Goal: Task Accomplishment & Management: Complete application form

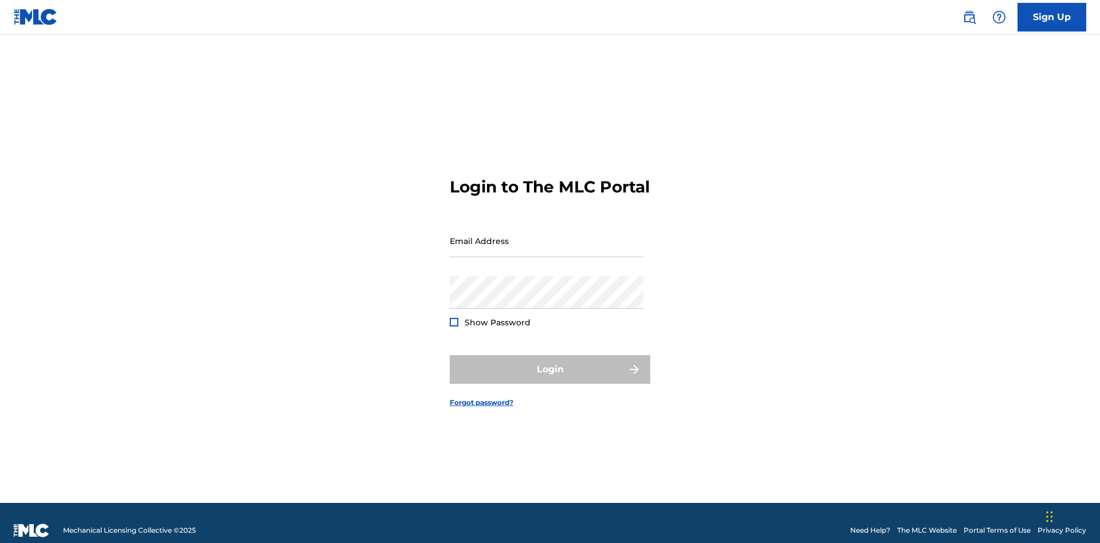
scroll to position [15, 0]
click at [547, 236] on input "Email Address" at bounding box center [547, 241] width 194 height 33
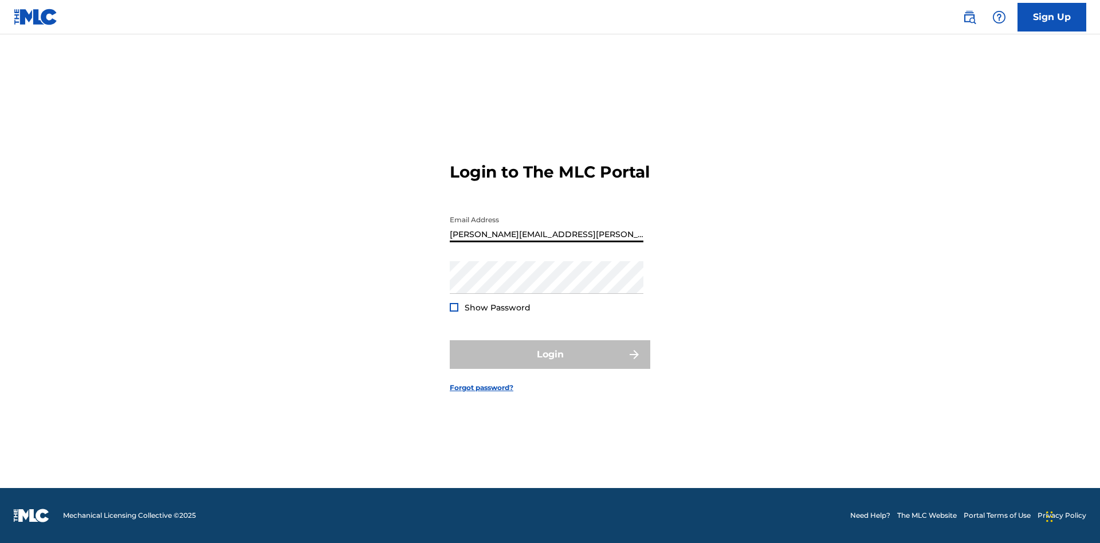
type input "[PERSON_NAME][EMAIL_ADDRESS][PERSON_NAME][DOMAIN_NAME]"
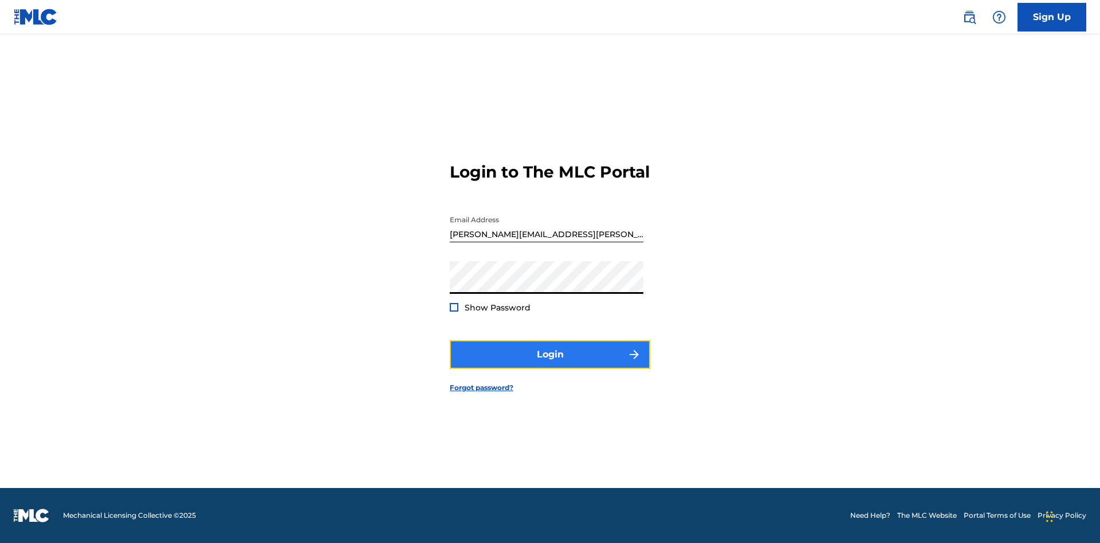
click at [550, 364] on button "Login" at bounding box center [550, 354] width 201 height 29
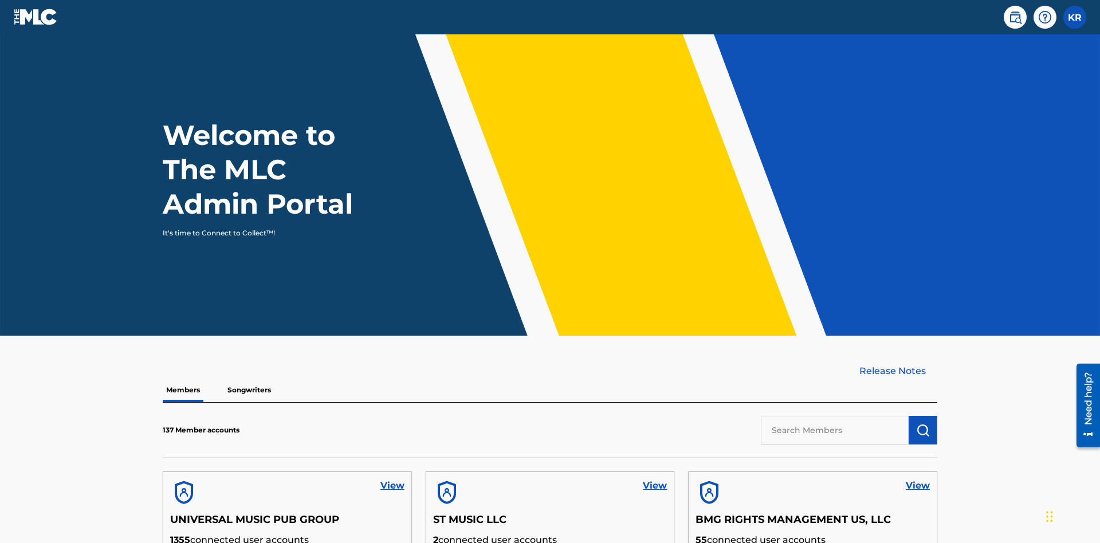
click at [835, 416] on input "text" at bounding box center [835, 430] width 148 height 29
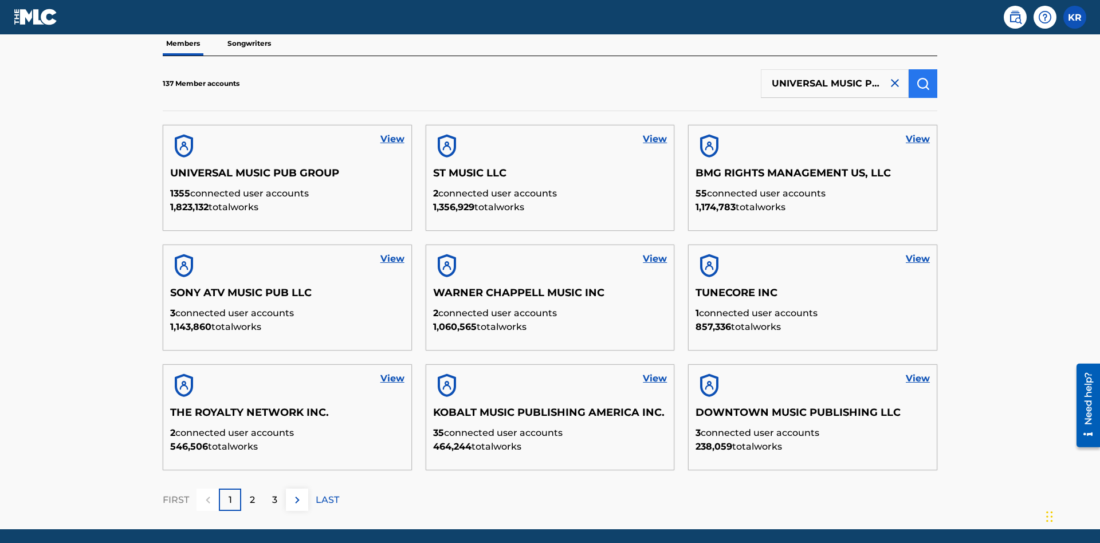
type input "UNIVERSAL MUSIC PUB GROUP"
click at [923, 77] on img "submit" at bounding box center [923, 84] width 14 height 14
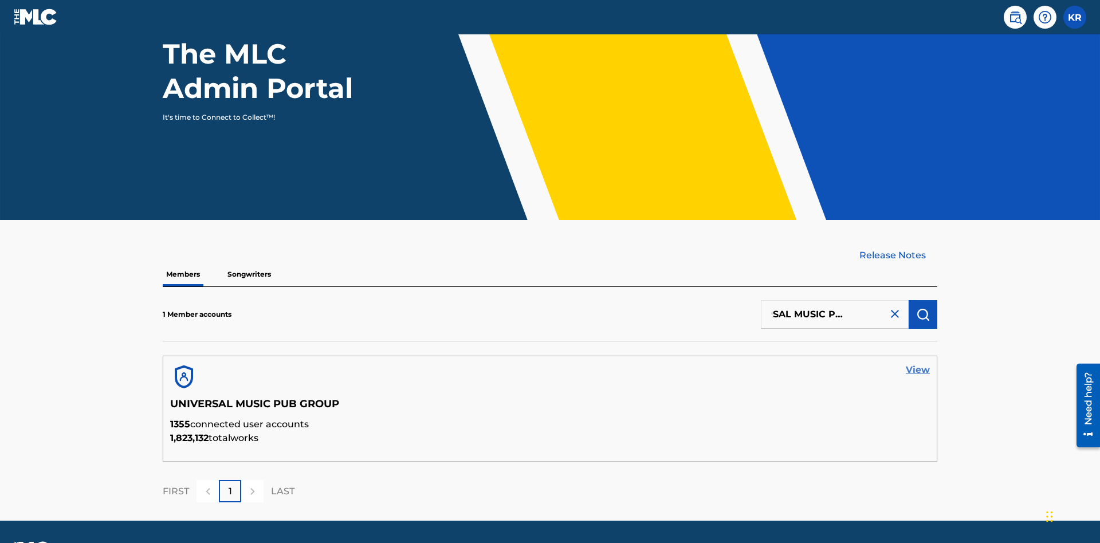
click at [918, 363] on link "View" at bounding box center [918, 370] width 24 height 14
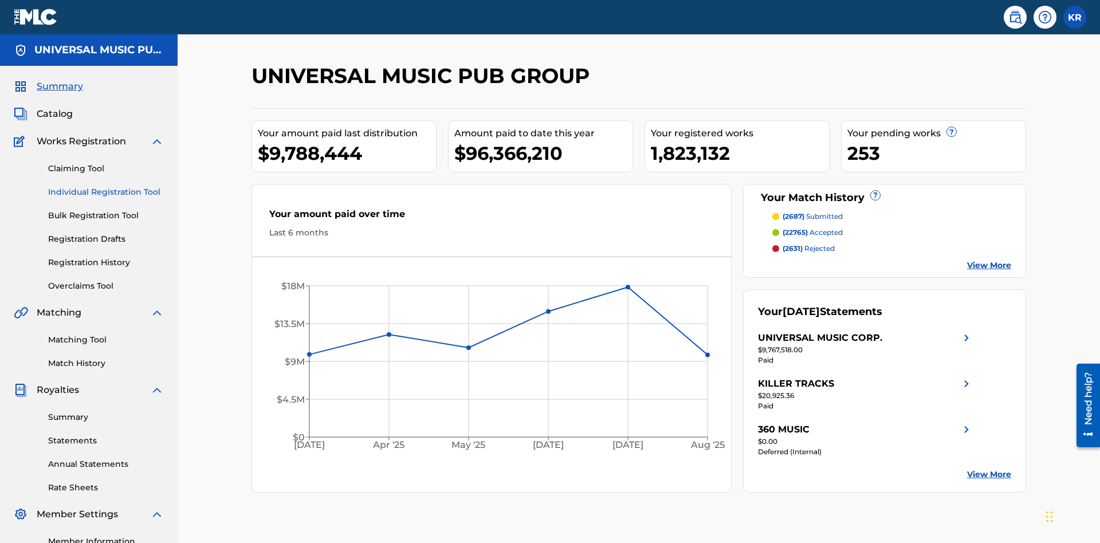
click at [106, 186] on link "Individual Registration Tool" at bounding box center [106, 192] width 116 height 12
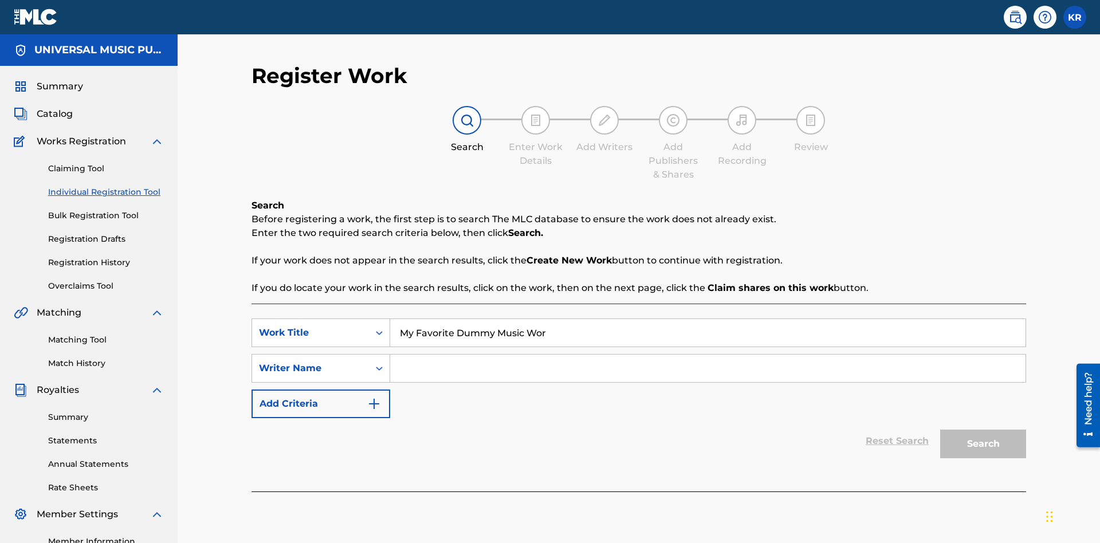
type input "My Favorite Dummy Music Work"
click at [708, 355] on input "Search Form" at bounding box center [707, 369] width 635 height 28
click at [983, 430] on button "Search" at bounding box center [983, 444] width 86 height 29
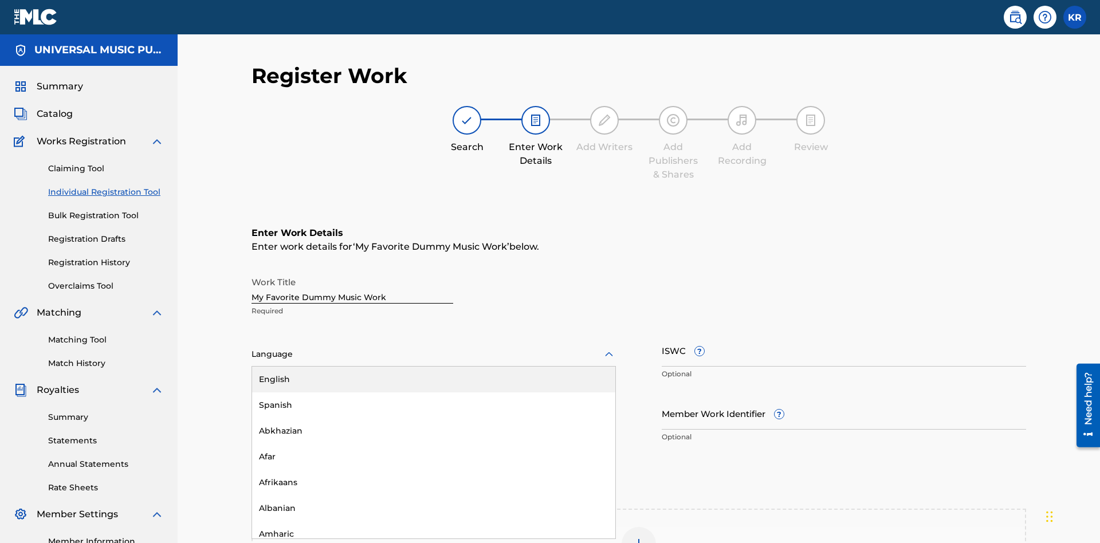
click at [434, 393] on div "Spanish" at bounding box center [433, 406] width 363 height 26
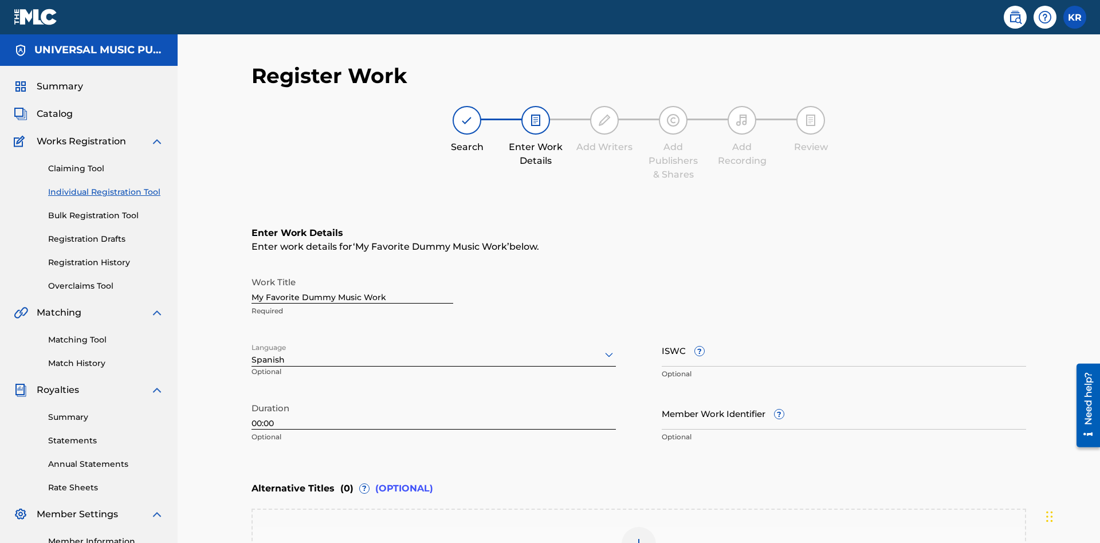
click at [844, 397] on input "Member Work Identifier ?" at bounding box center [844, 413] width 364 height 33
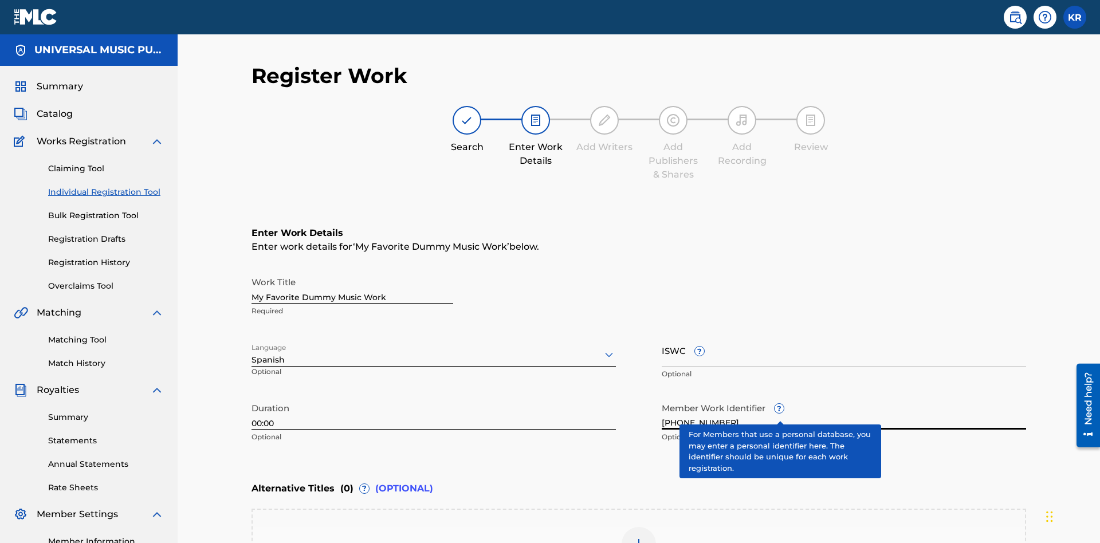
type input "[PHONE_NUMBER]"
click at [844, 334] on input "ISWC ?" at bounding box center [844, 350] width 364 height 33
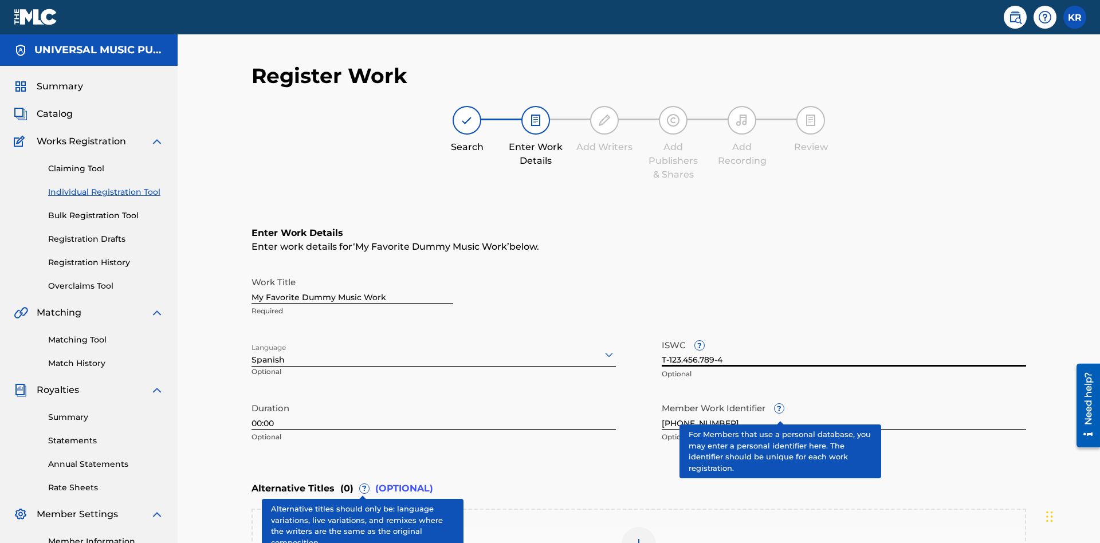
type input "T-123.456.789-4"
click at [639, 537] on img at bounding box center [639, 544] width 14 height 14
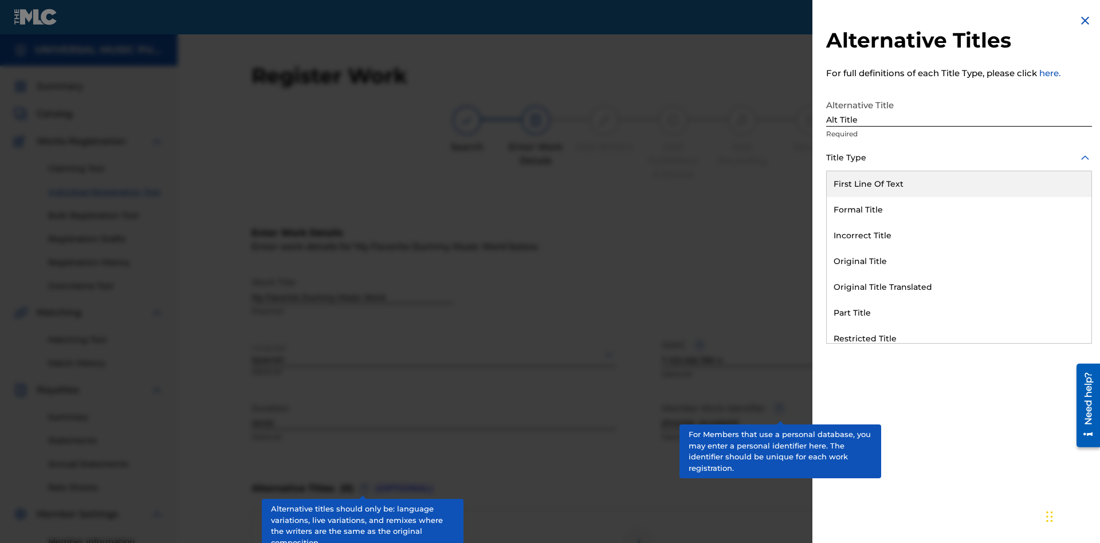
click at [959, 261] on div "Original Title" at bounding box center [959, 262] width 265 height 26
click at [959, 209] on div at bounding box center [959, 209] width 266 height 14
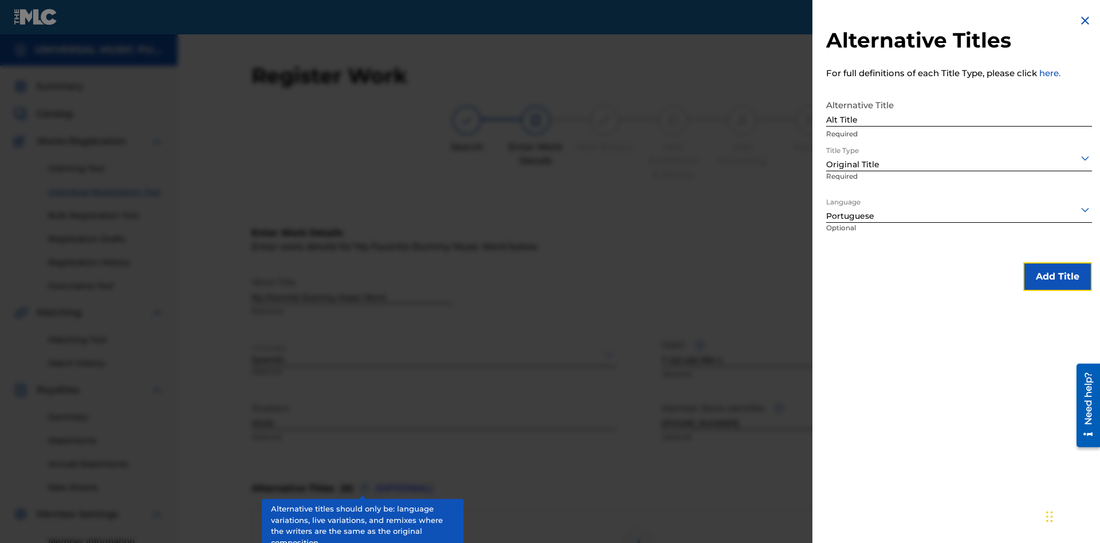
click at [1058, 276] on button "Add Title" at bounding box center [1057, 276] width 69 height 29
click at [639, 527] on div at bounding box center [639, 544] width 34 height 34
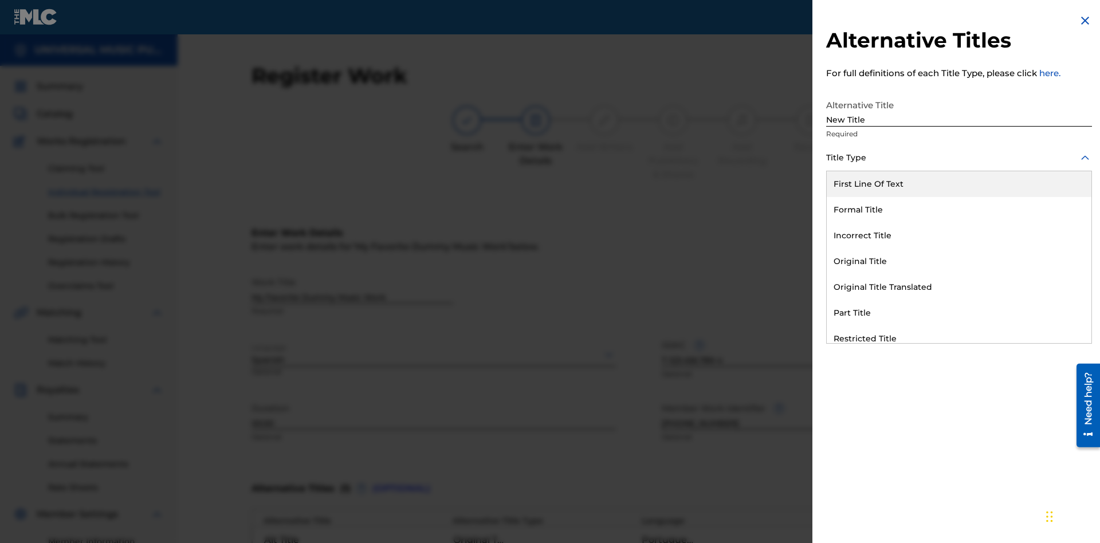
click at [959, 236] on div "Incorrect Title" at bounding box center [959, 236] width 265 height 26
click at [959, 209] on div at bounding box center [959, 209] width 266 height 14
click at [1058, 276] on button "Add Title" at bounding box center [1057, 276] width 69 height 29
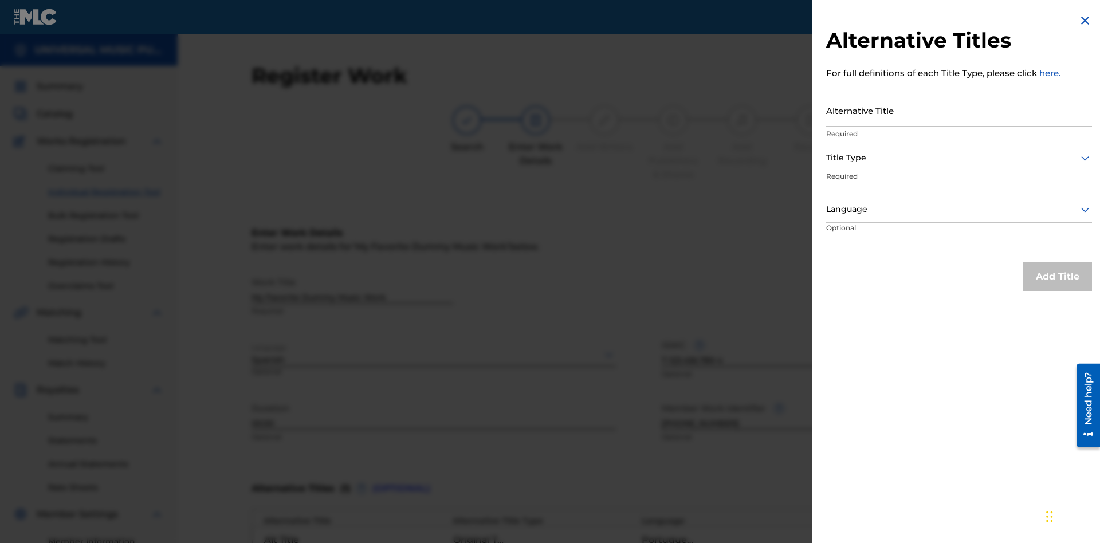
click at [959, 110] on input "Alternative Title" at bounding box center [959, 110] width 266 height 33
click at [959, 158] on div at bounding box center [959, 158] width 266 height 14
click at [959, 209] on div at bounding box center [959, 209] width 266 height 14
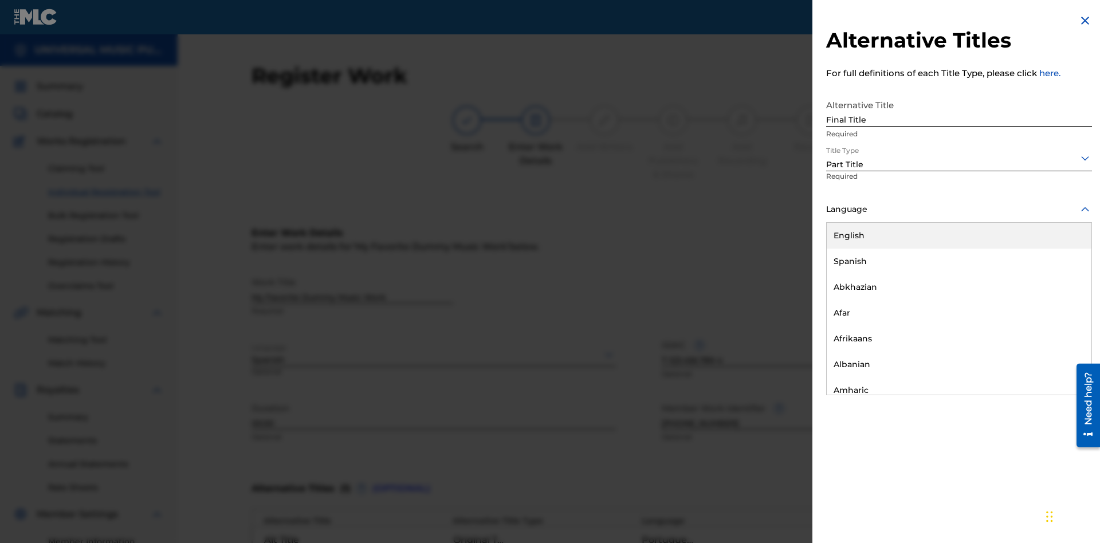
click at [1058, 276] on button "Add Title" at bounding box center [1057, 276] width 69 height 29
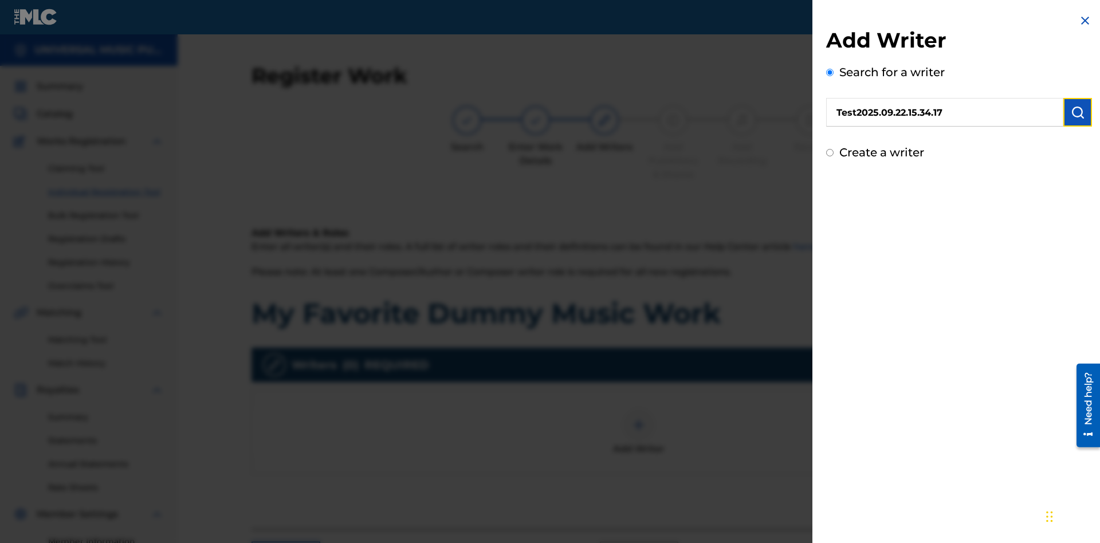
click at [1078, 112] on img "submit" at bounding box center [1078, 112] width 14 height 14
click at [830, 156] on input "Create a writer" at bounding box center [829, 152] width 7 height 7
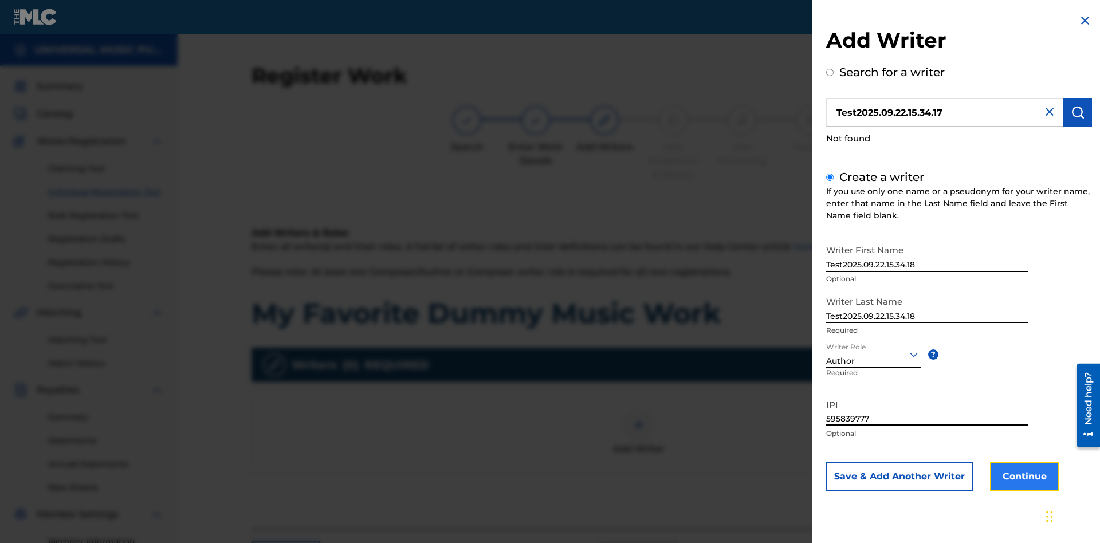
click at [1023, 476] on button "Continue" at bounding box center [1024, 476] width 69 height 29
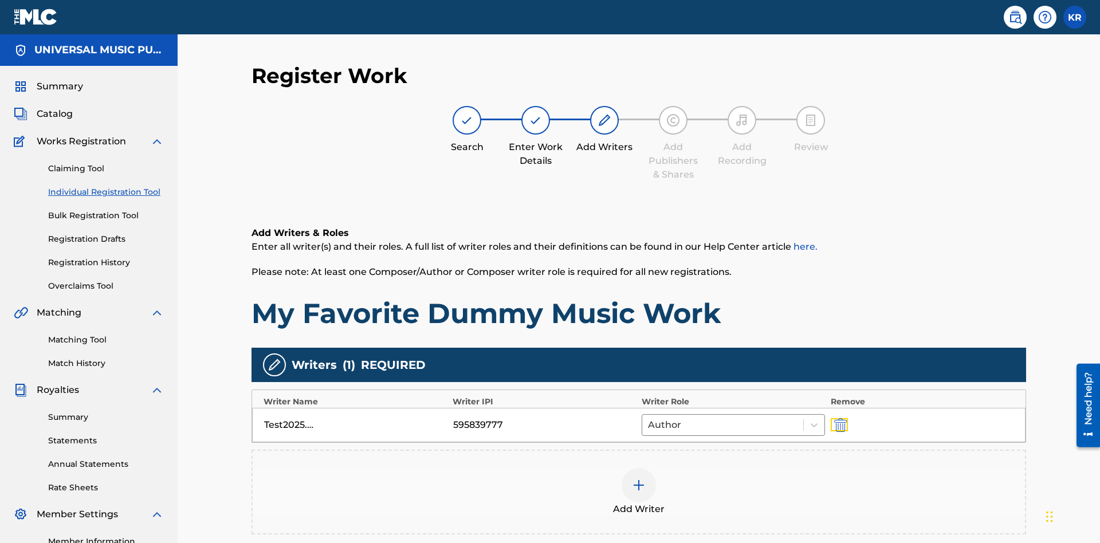
click at [839, 418] on img "submit" at bounding box center [840, 425] width 13 height 14
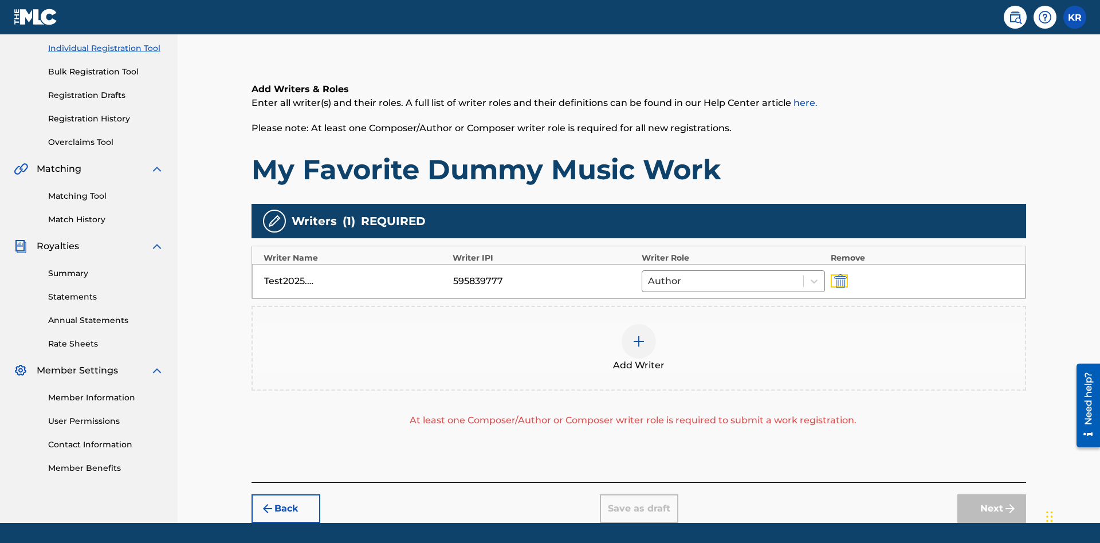
click at [639, 335] on img at bounding box center [639, 342] width 14 height 14
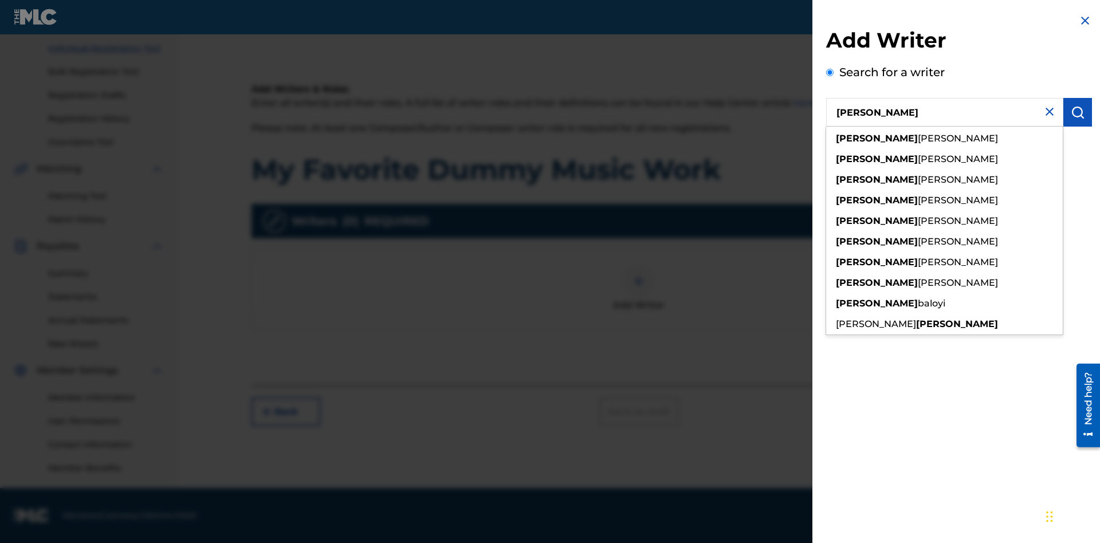
type input "[PERSON_NAME]"
click at [1078, 112] on img "submit" at bounding box center [1078, 112] width 14 height 14
click at [830, 156] on input "Create a writer" at bounding box center [829, 152] width 7 height 7
radio input "false"
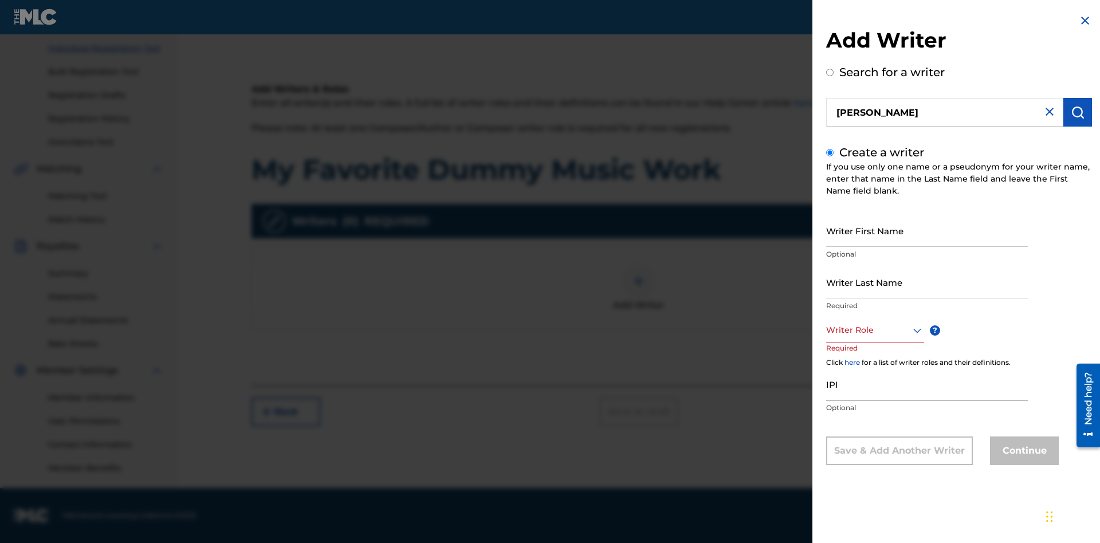
click at [927, 230] on input "Writer First Name" at bounding box center [927, 230] width 202 height 33
click at [927, 282] on input "Writer Last Name" at bounding box center [927, 282] width 202 height 33
click at [927, 384] on input "IPI" at bounding box center [927, 384] width 202 height 33
click at [874, 330] on div at bounding box center [875, 330] width 98 height 14
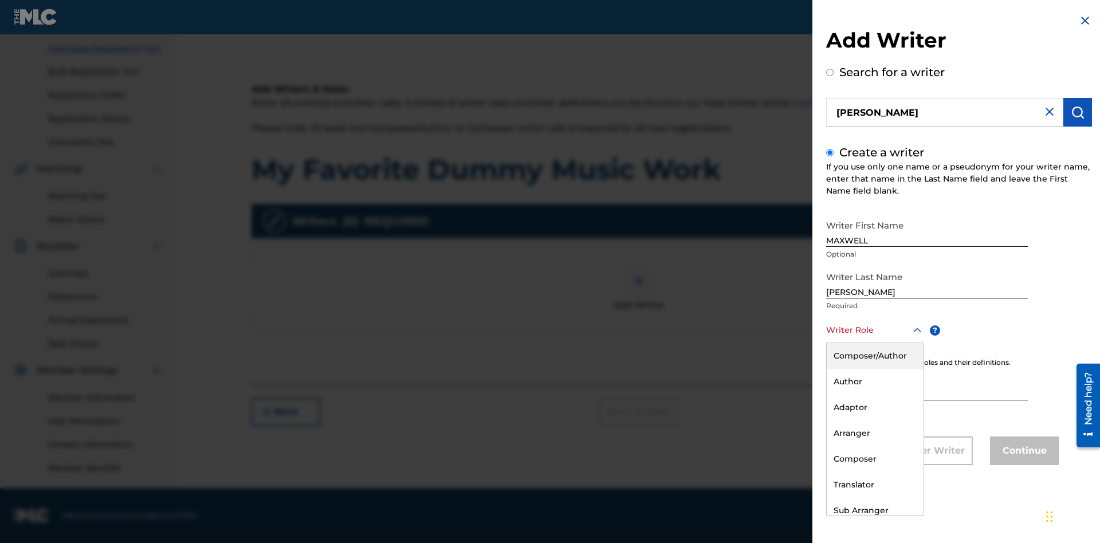
click at [874, 459] on div "Composer" at bounding box center [875, 459] width 97 height 26
click at [1023, 452] on button "Continue" at bounding box center [1024, 451] width 69 height 29
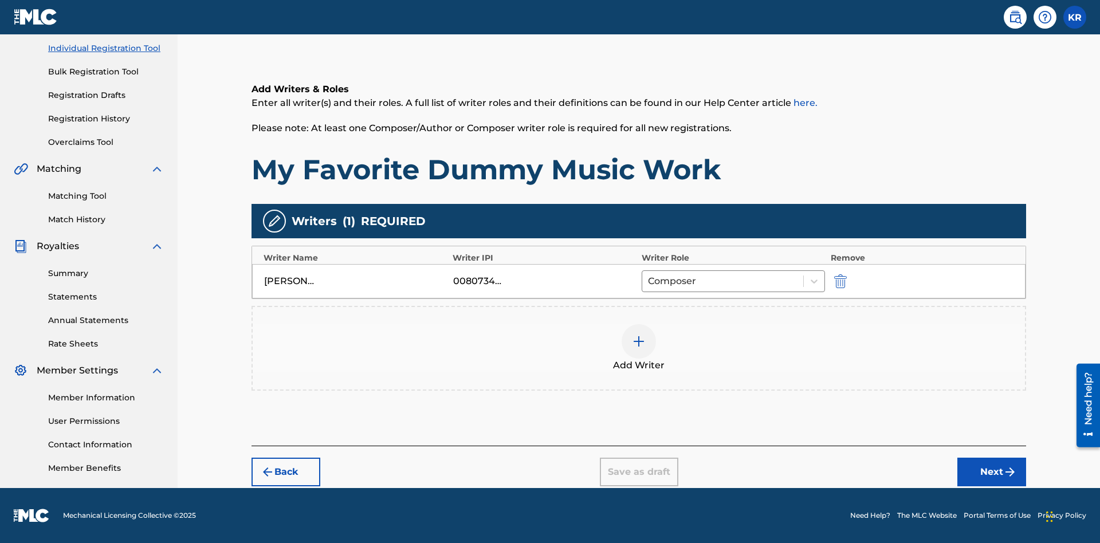
click at [639, 348] on div at bounding box center [639, 341] width 34 height 34
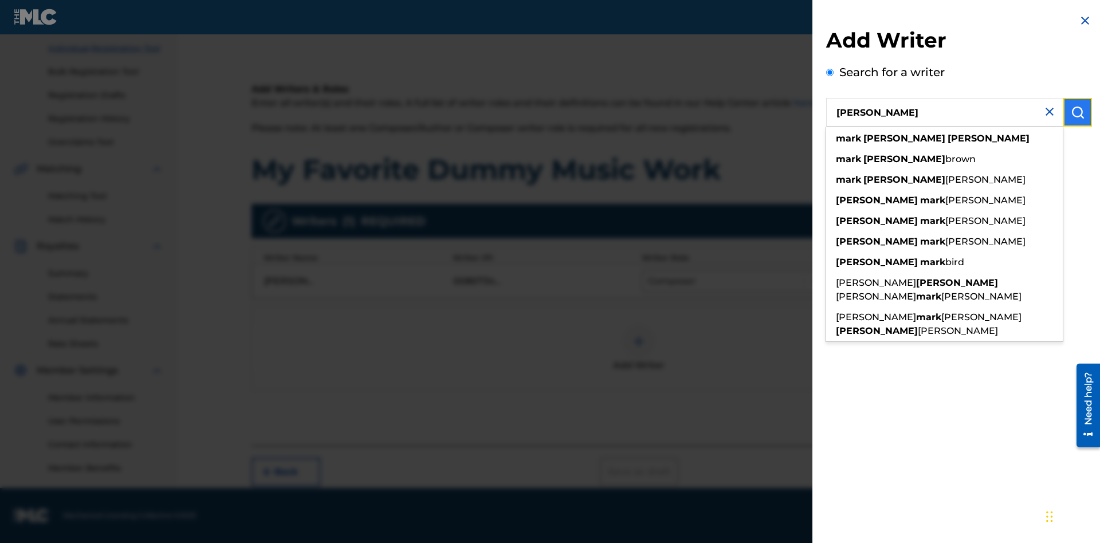
click at [1078, 112] on img "submit" at bounding box center [1078, 112] width 14 height 14
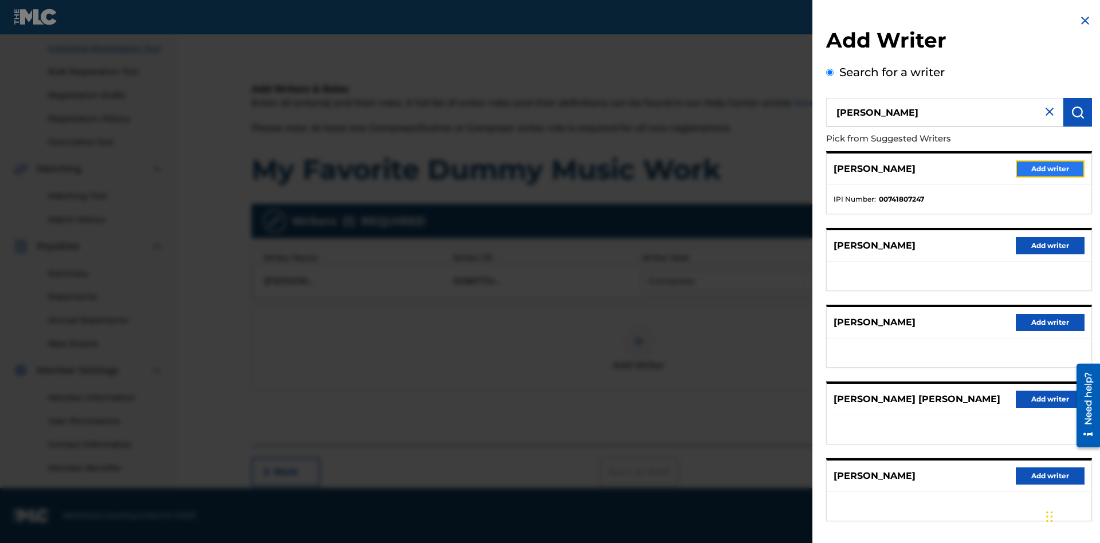
click at [1050, 168] on button "Add writer" at bounding box center [1050, 168] width 69 height 17
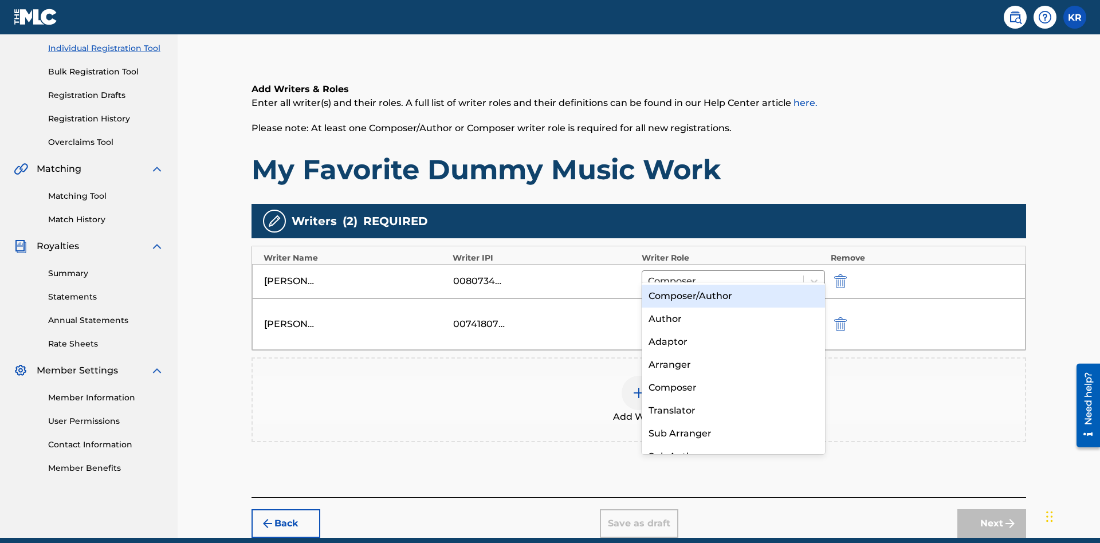
click at [733, 410] on div "Translator" at bounding box center [733, 410] width 183 height 23
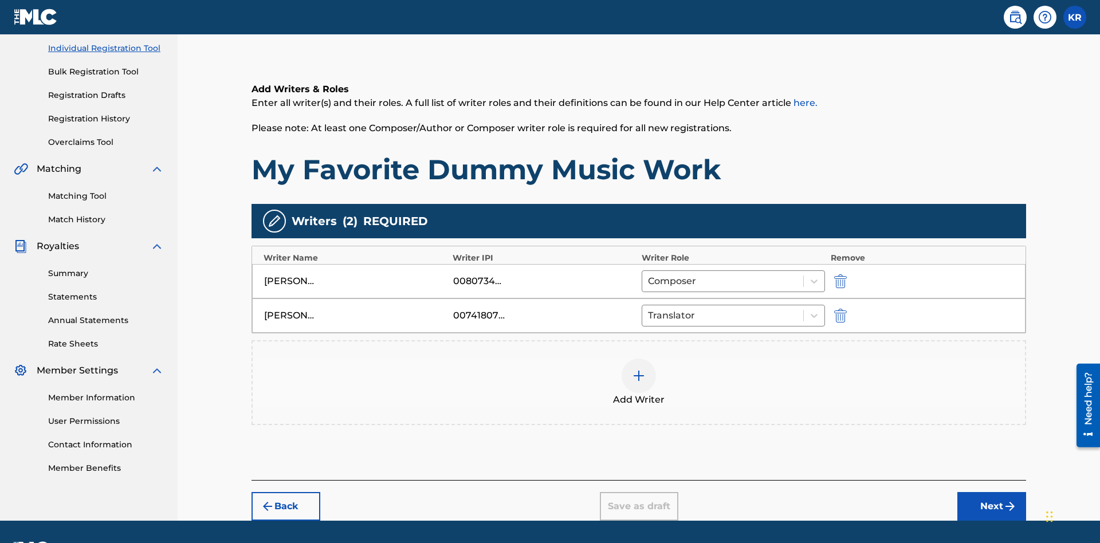
click at [639, 359] on div at bounding box center [639, 376] width 34 height 34
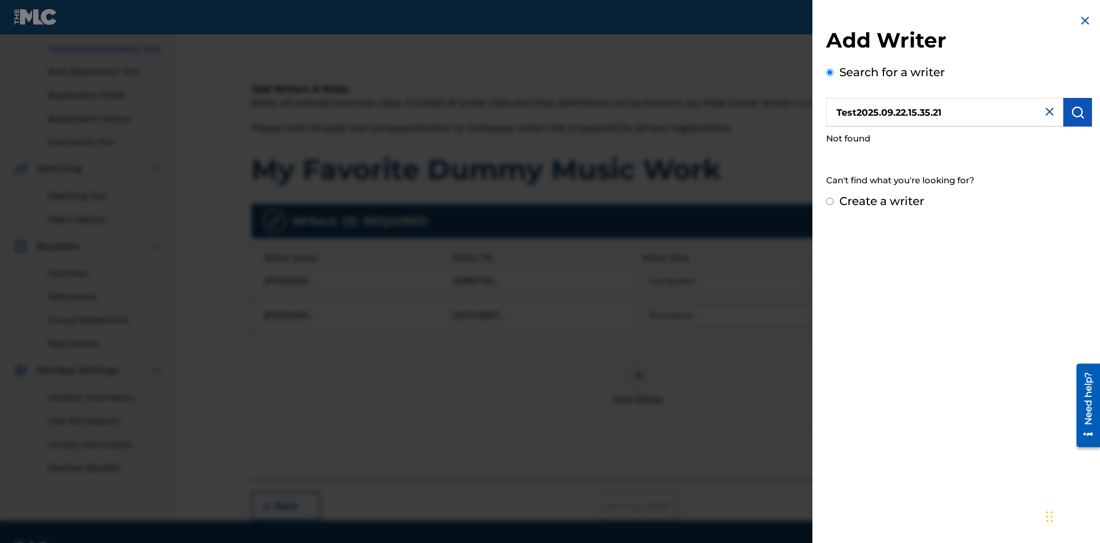
click at [830, 202] on input "Create a writer" at bounding box center [829, 201] width 7 height 7
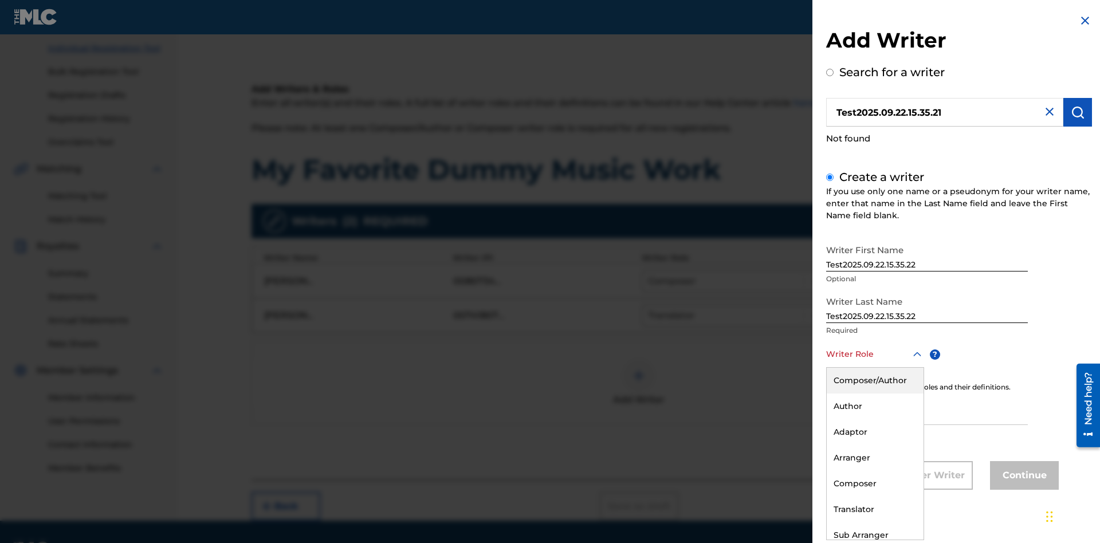
click at [874, 509] on div "Translator" at bounding box center [875, 510] width 97 height 26
click at [927, 410] on input "IPI" at bounding box center [927, 409] width 202 height 33
click at [1023, 476] on button "Continue" at bounding box center [1024, 475] width 69 height 29
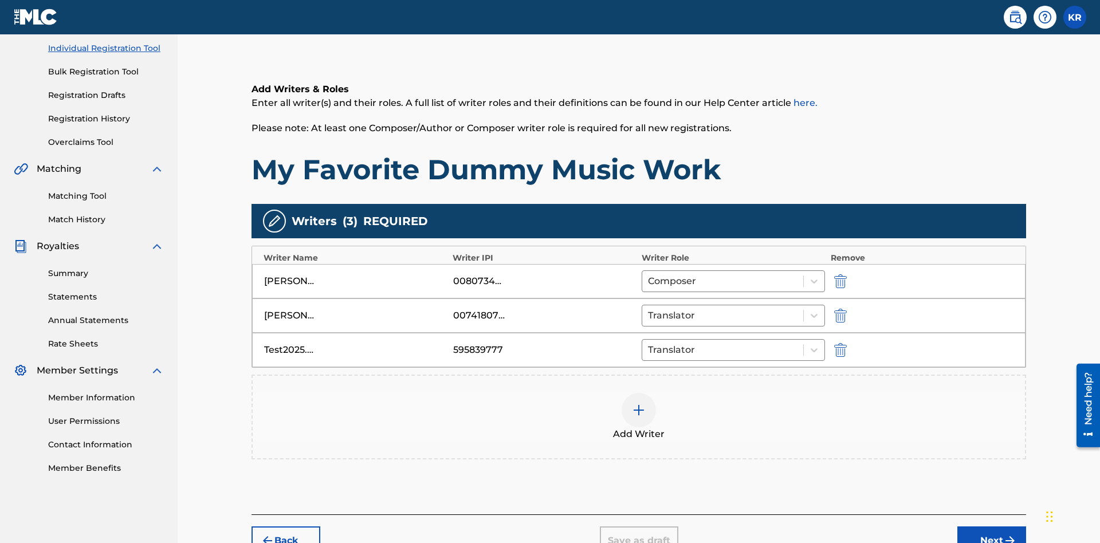
click at [992, 527] on button "Next" at bounding box center [992, 541] width 69 height 29
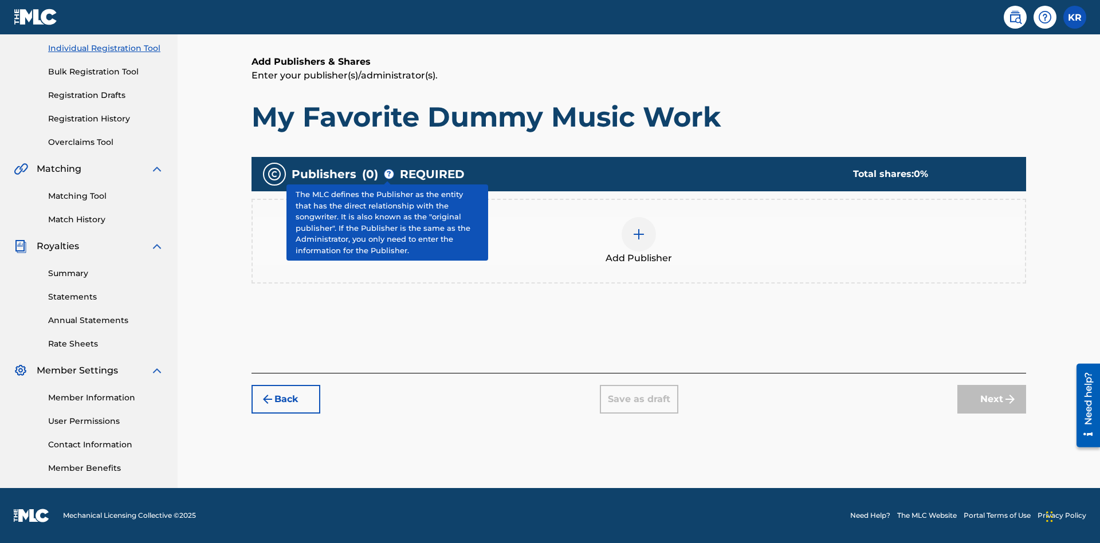
click at [639, 234] on img at bounding box center [639, 234] width 14 height 14
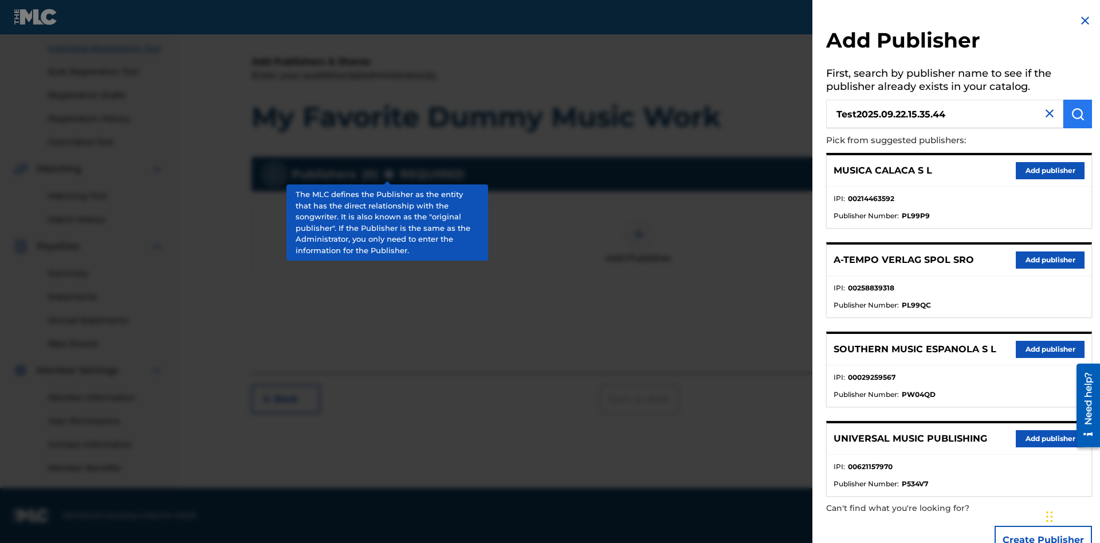
type input "Test2025.09.22.15.35.44"
click at [1078, 114] on img "submit" at bounding box center [1078, 114] width 14 height 14
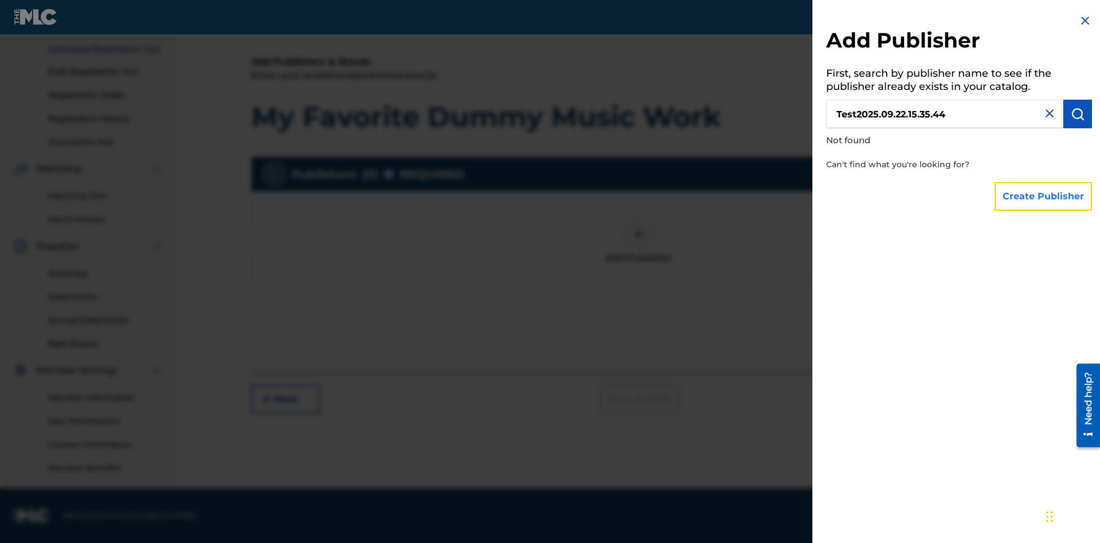
click at [1044, 196] on button "Create Publisher" at bounding box center [1043, 196] width 97 height 29
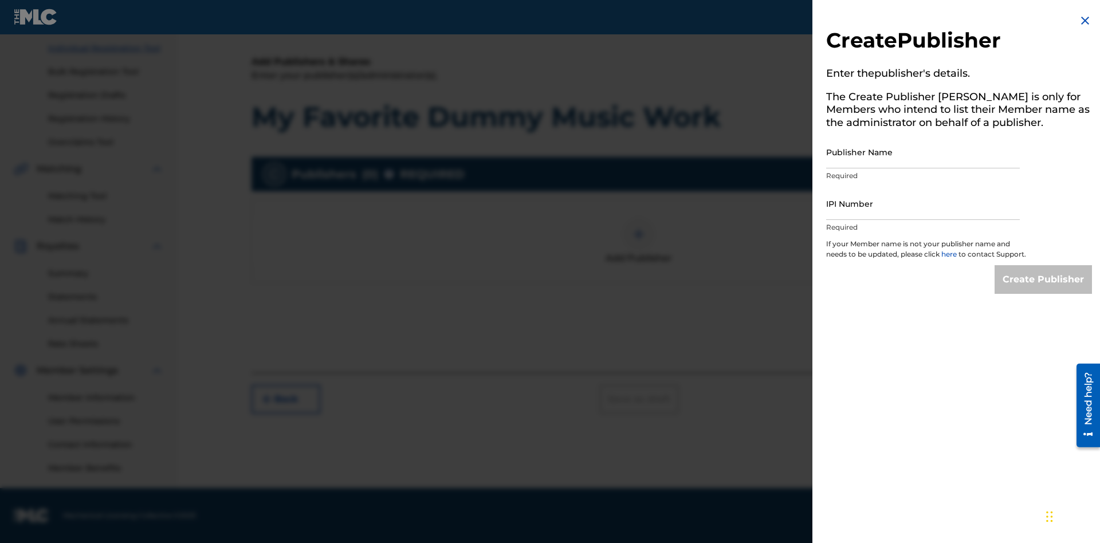
click at [923, 152] on input "Publisher Name" at bounding box center [923, 152] width 194 height 33
click at [923, 203] on input "IPI Number" at bounding box center [923, 203] width 194 height 33
click at [1044, 290] on input "Create Publisher" at bounding box center [1043, 279] width 97 height 29
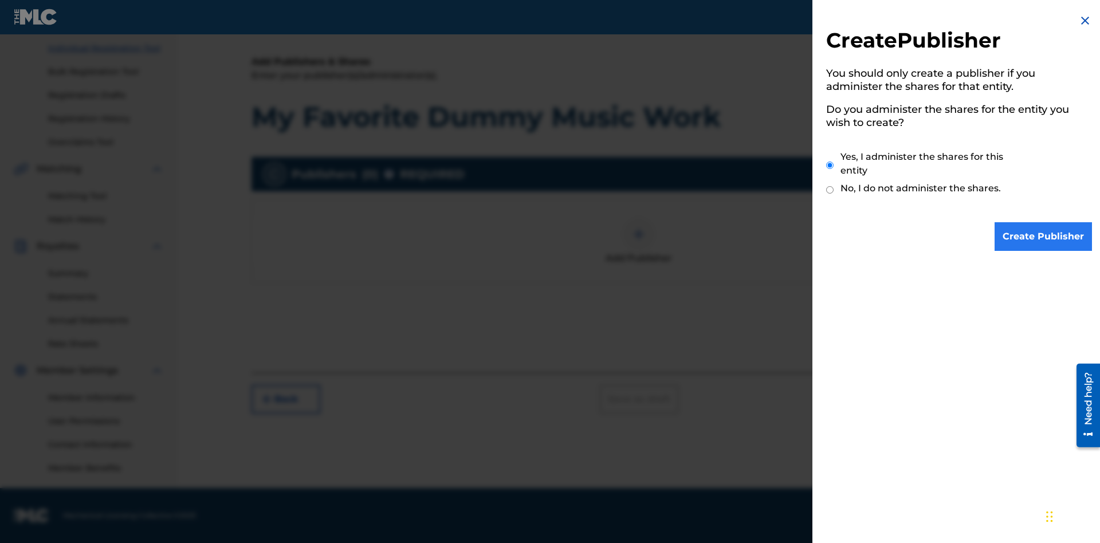
click at [830, 165] on input "Yes, I administer the shares for this entity" at bounding box center [829, 165] width 7 height 25
click at [1044, 237] on input "Create Publisher" at bounding box center [1043, 236] width 97 height 29
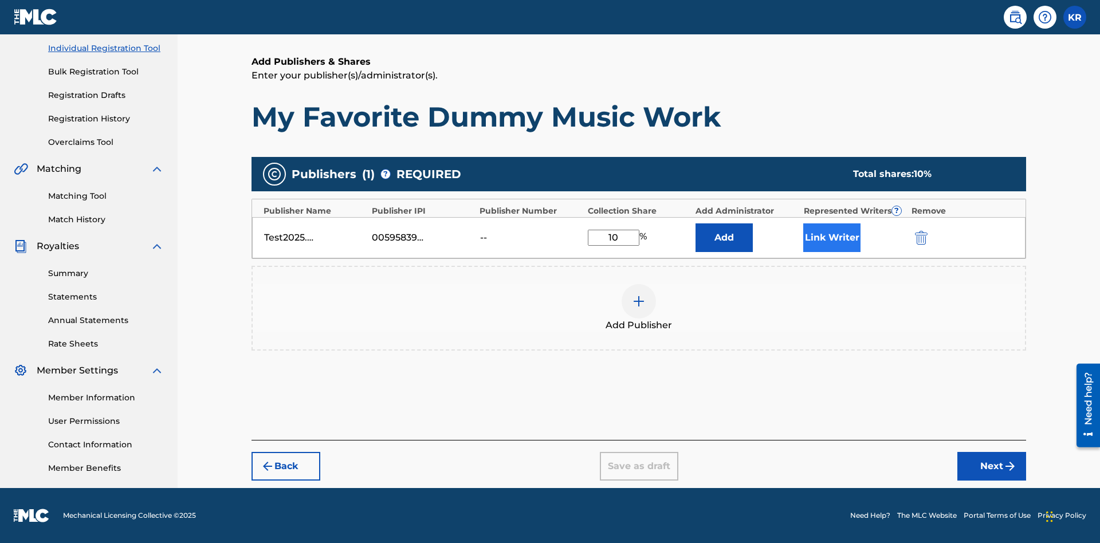
type input "10"
click at [832, 237] on button "Link Writer" at bounding box center [831, 237] width 57 height 29
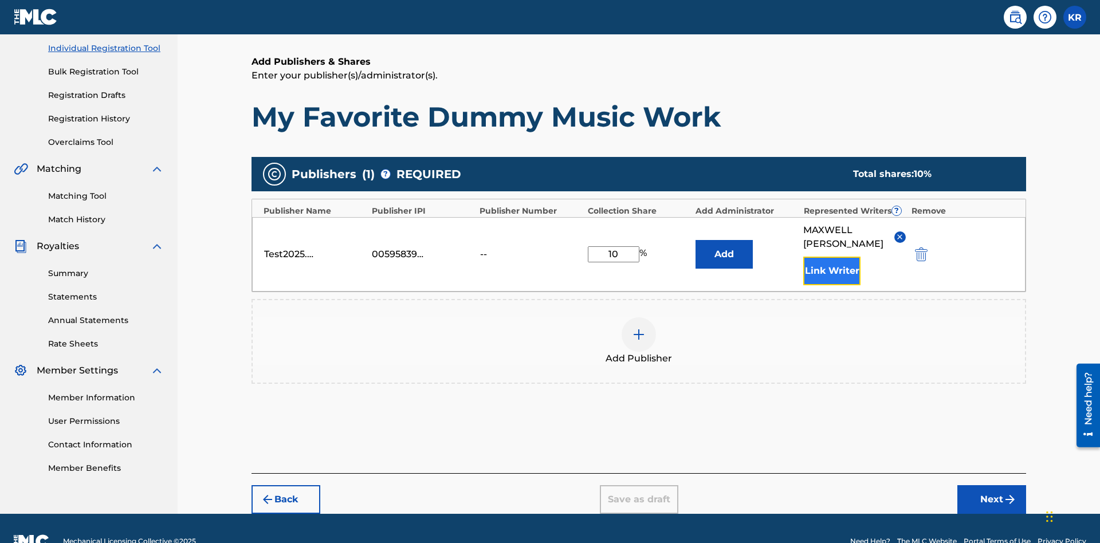
click at [832, 257] on button "Link Writer" at bounding box center [831, 271] width 57 height 29
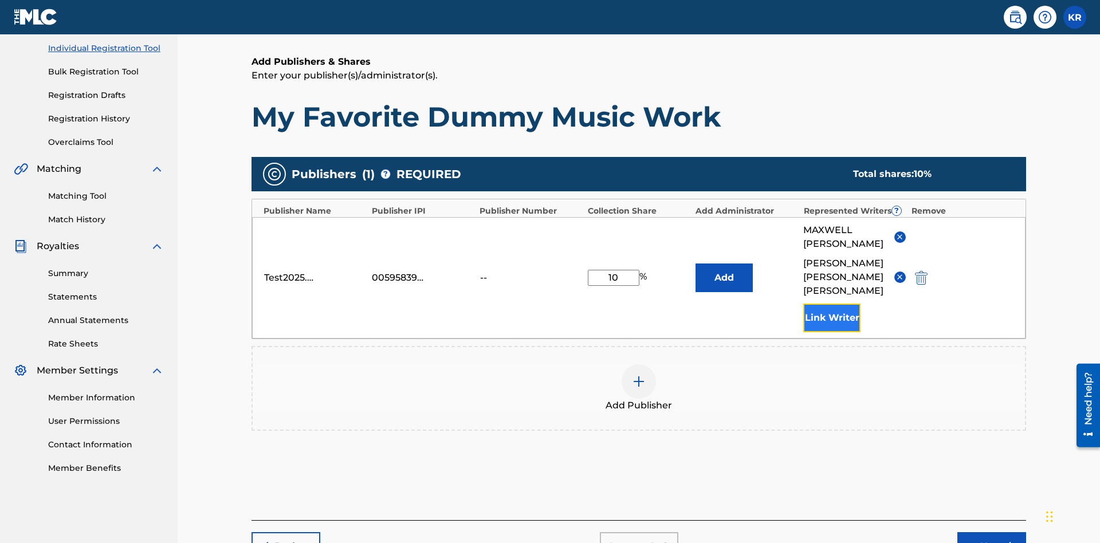
click at [832, 304] on button "Link Writer" at bounding box center [831, 318] width 57 height 29
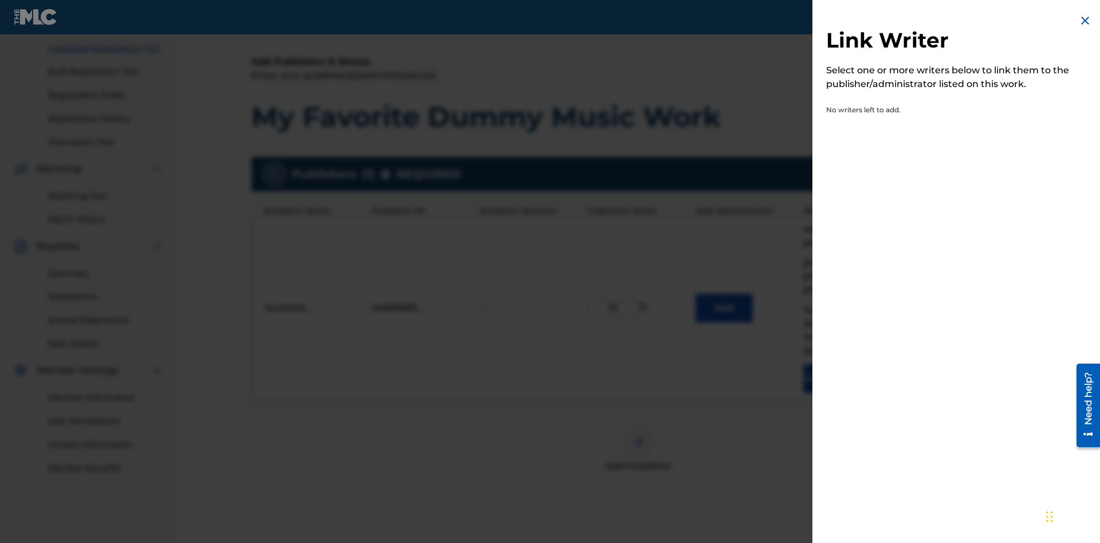
click at [1085, 21] on img at bounding box center [1085, 21] width 14 height 14
click at [639, 435] on img at bounding box center [639, 442] width 14 height 14
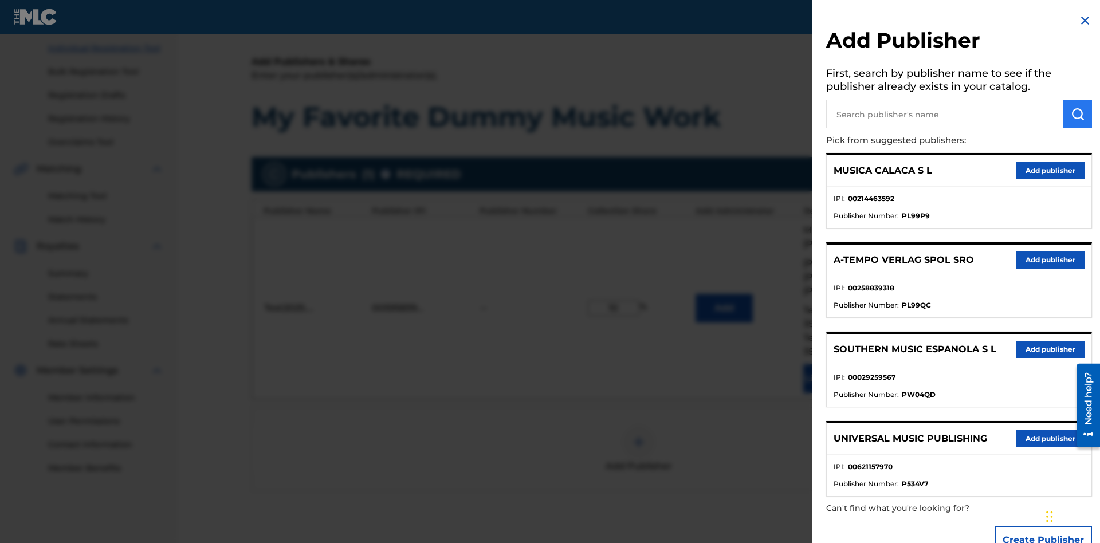
click at [945, 114] on input "text" at bounding box center [944, 114] width 237 height 29
click at [1078, 114] on img "submit" at bounding box center [1078, 114] width 14 height 14
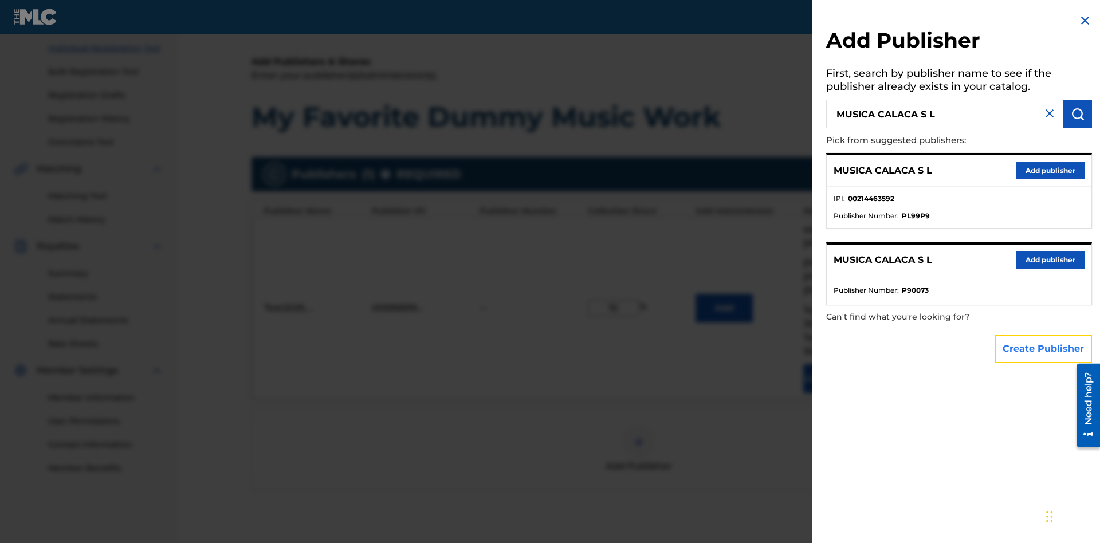
click at [1044, 348] on button "Create Publisher" at bounding box center [1043, 349] width 97 height 29
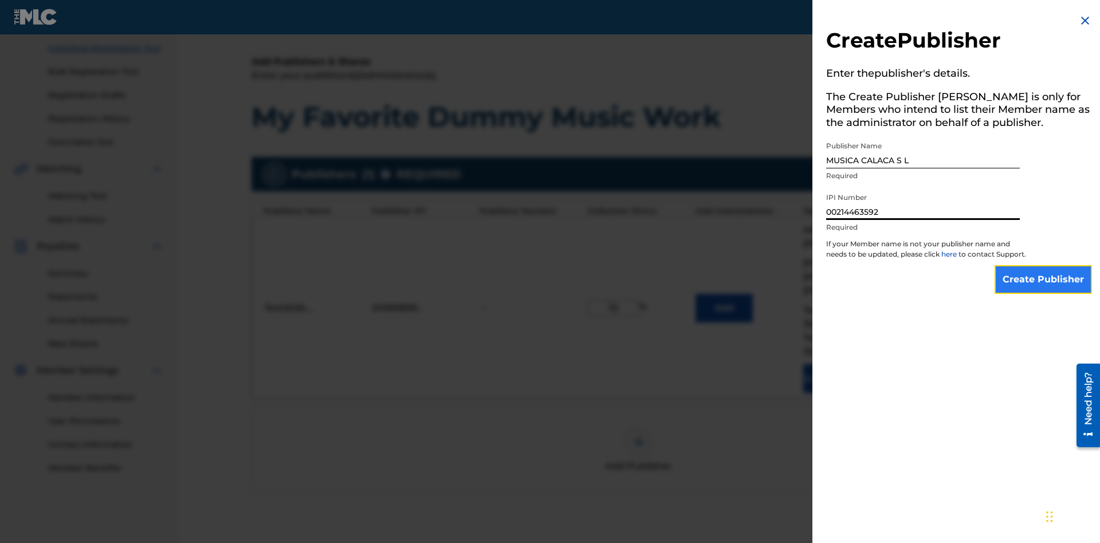
click at [1044, 290] on input "Create Publisher" at bounding box center [1043, 279] width 97 height 29
click at [1044, 265] on input "Create Publisher" at bounding box center [1043, 279] width 97 height 29
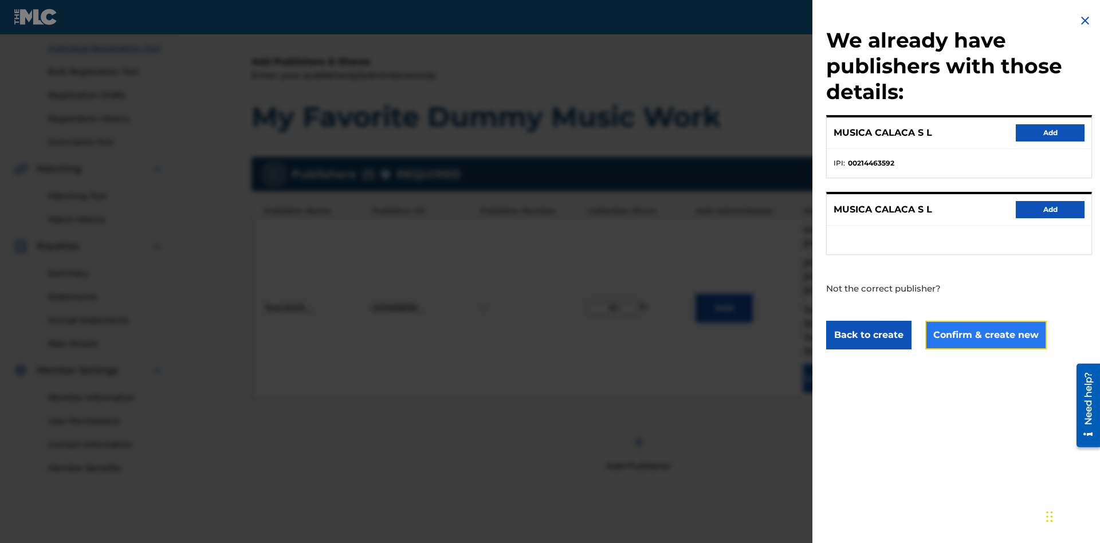
click at [985, 335] on button "Confirm & create new" at bounding box center [985, 335] width 121 height 29
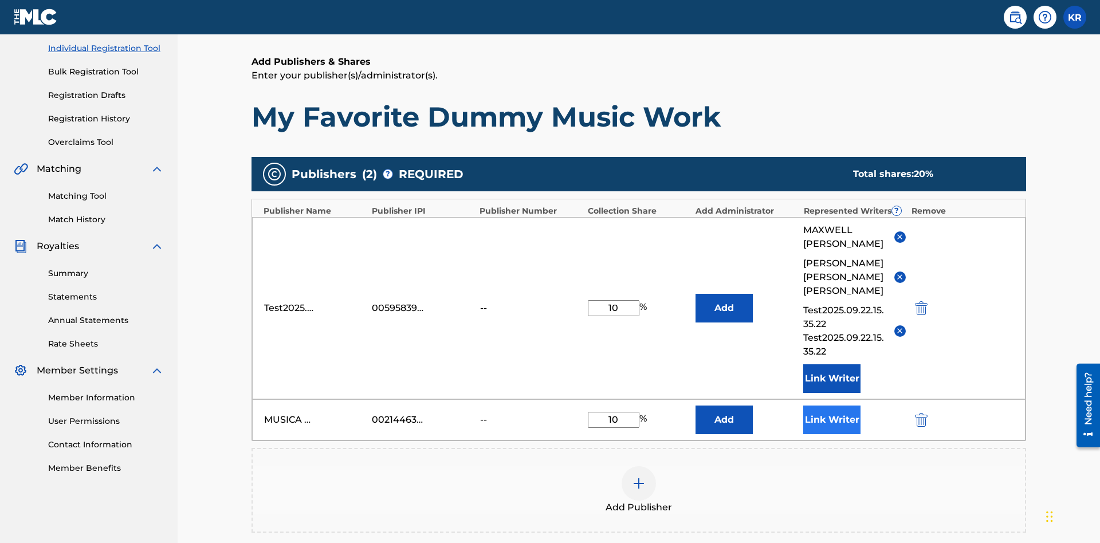
type input "10"
click at [832, 406] on button "Link Writer" at bounding box center [831, 420] width 57 height 29
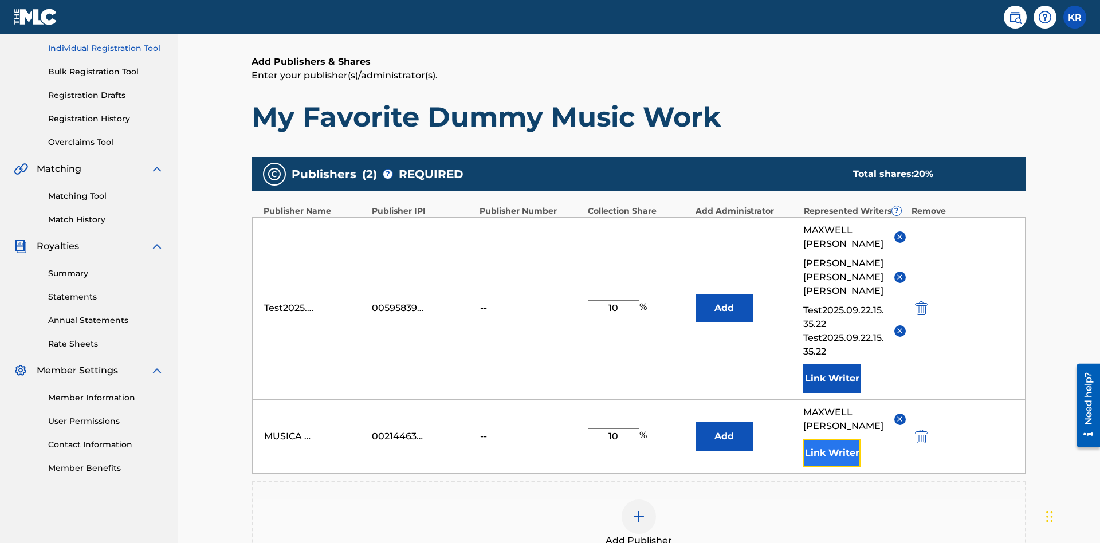
click at [832, 439] on button "Link Writer" at bounding box center [831, 453] width 57 height 29
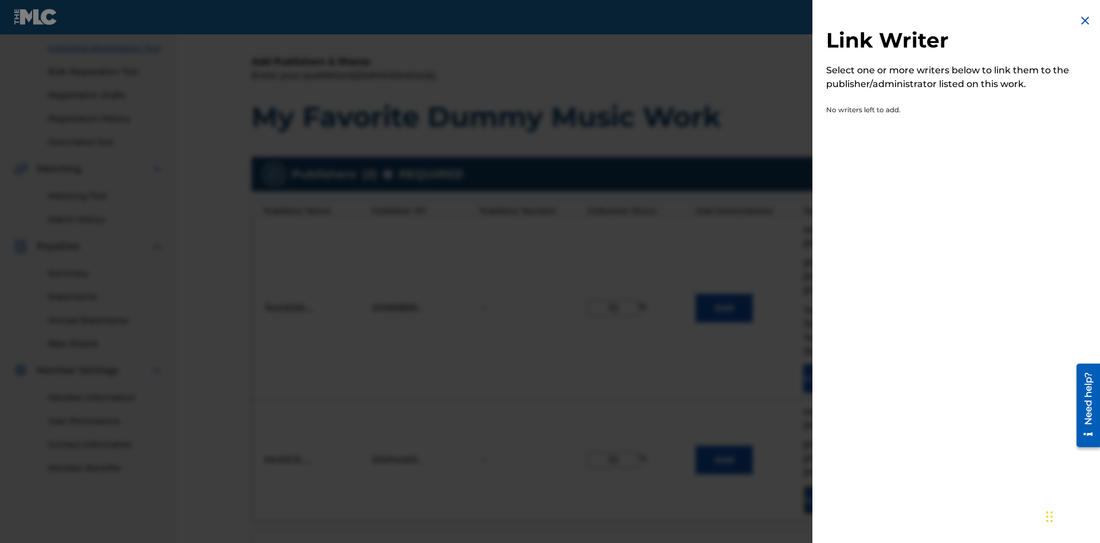
click at [832, 486] on button "Link Writer" at bounding box center [831, 500] width 57 height 29
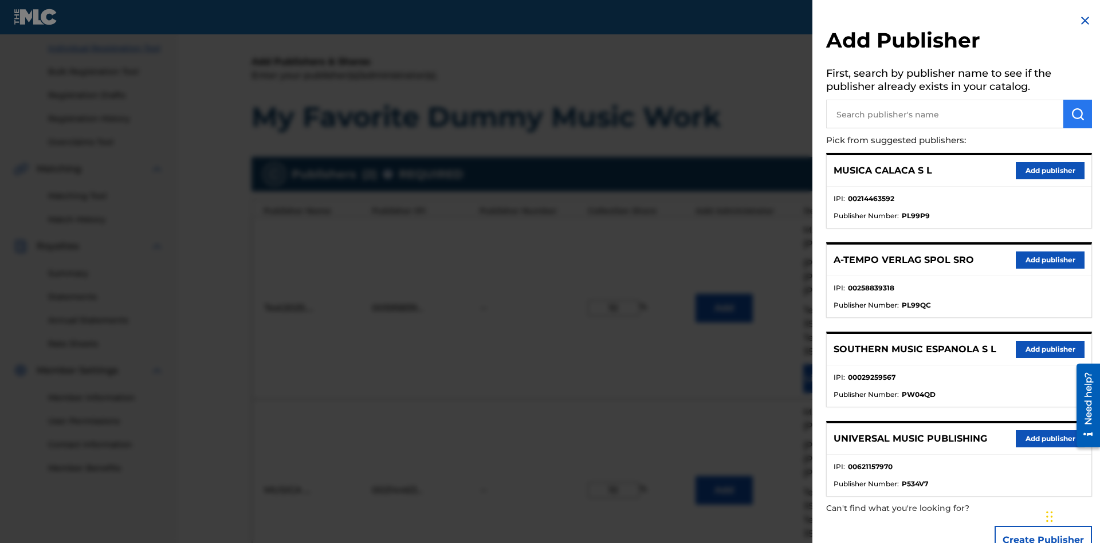
click at [945, 114] on input "text" at bounding box center [944, 114] width 237 height 29
click at [1078, 114] on img "submit" at bounding box center [1078, 114] width 14 height 14
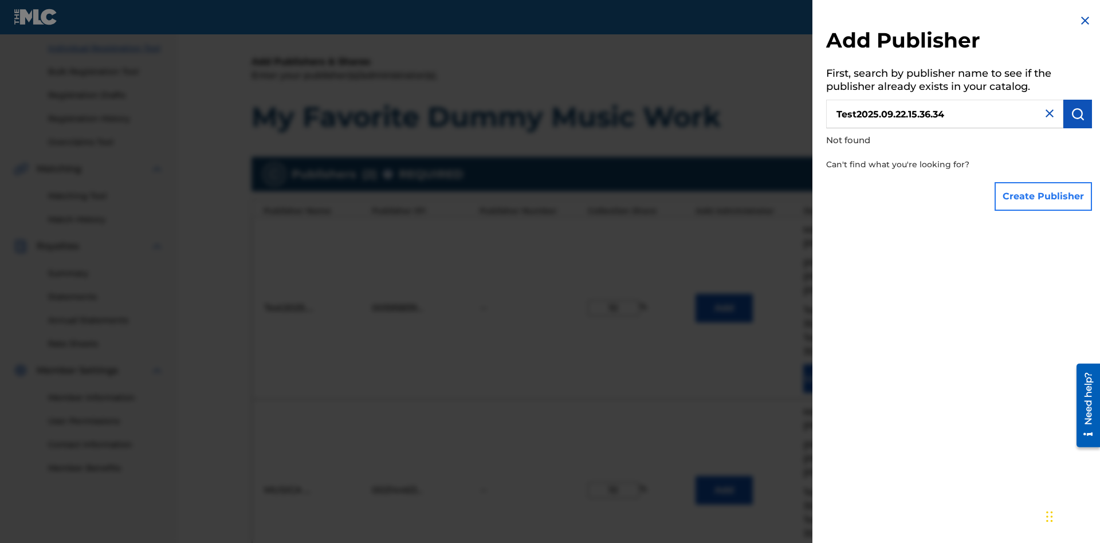
click at [1044, 196] on button "Create Publisher" at bounding box center [1043, 196] width 97 height 29
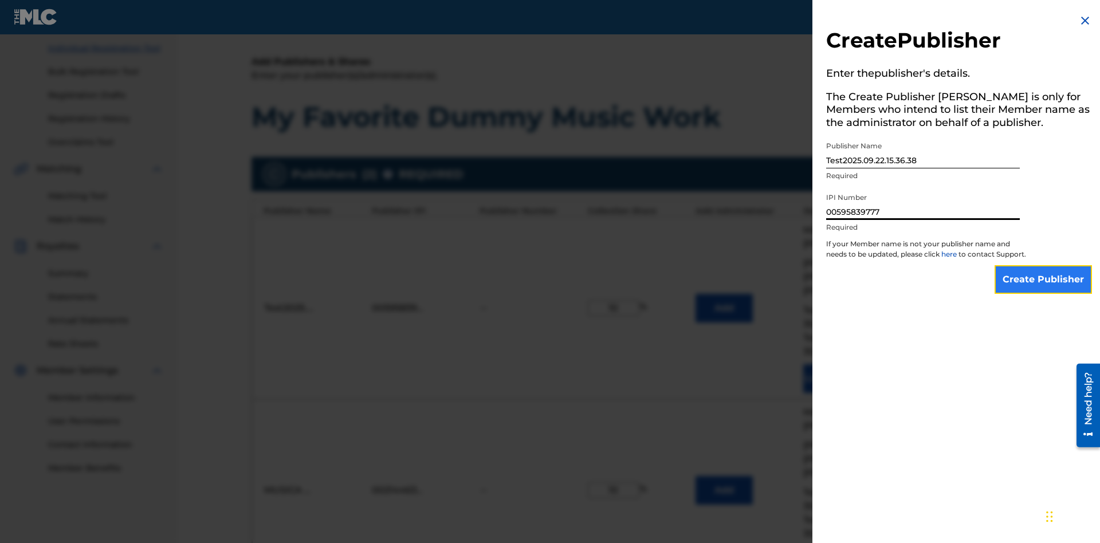
click at [1044, 290] on input "Create Publisher" at bounding box center [1043, 279] width 97 height 29
click at [1044, 265] on input "Create Publisher" at bounding box center [1043, 279] width 97 height 29
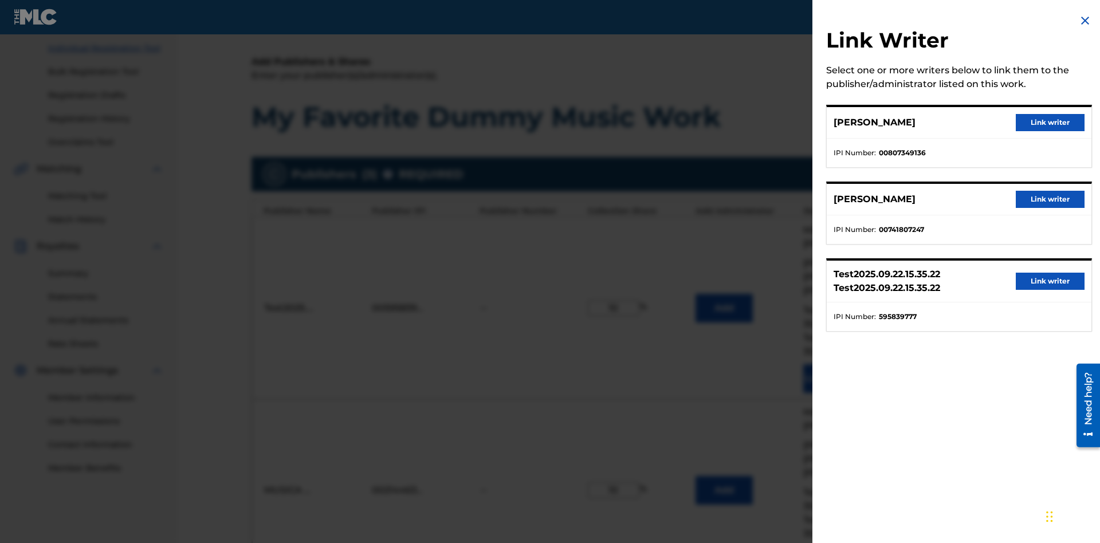
click at [1050, 123] on button "Link writer" at bounding box center [1050, 122] width 69 height 17
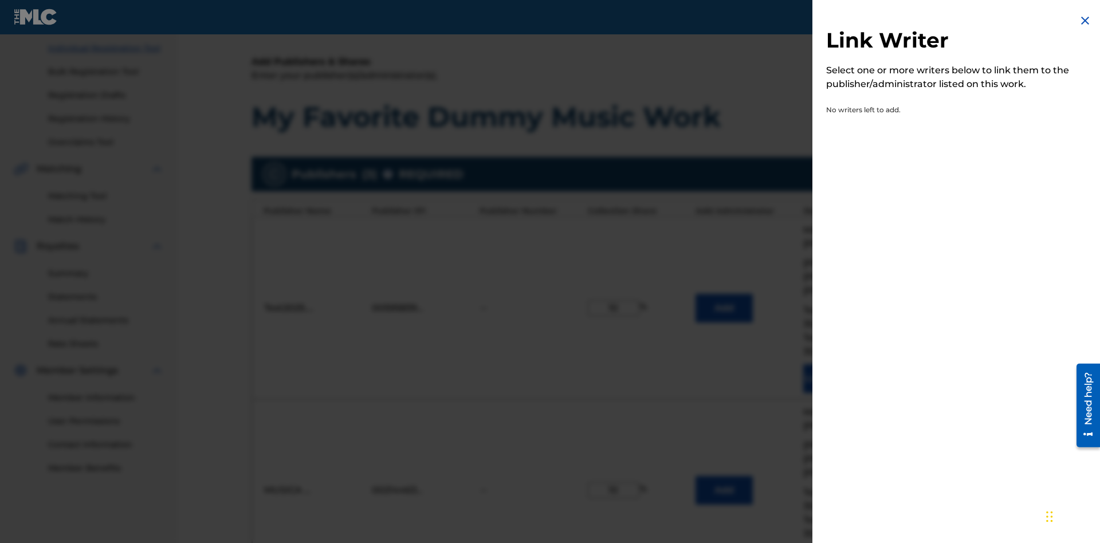
click at [1085, 21] on img at bounding box center [1085, 21] width 14 height 14
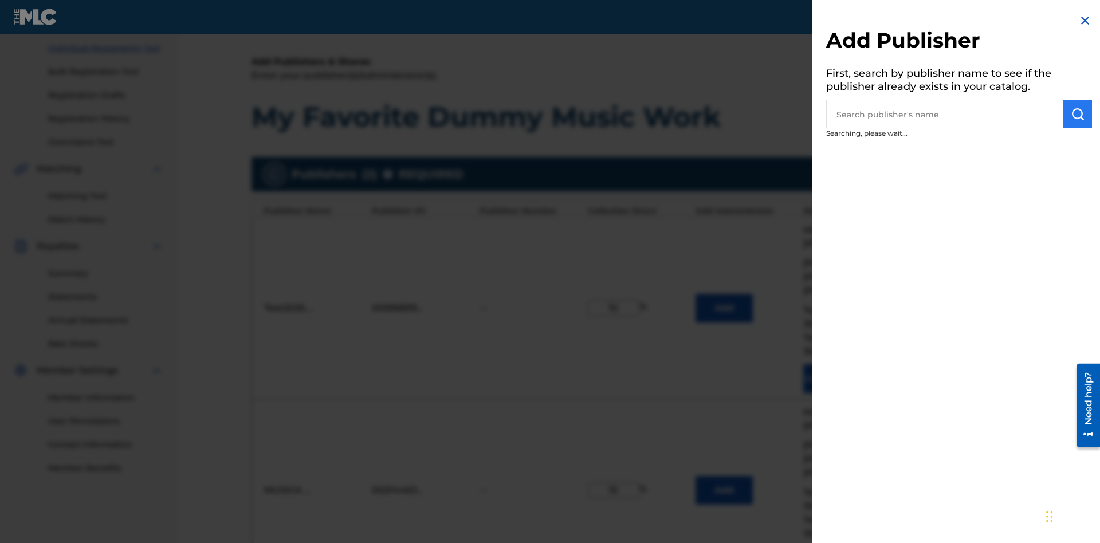
click at [945, 114] on input "text" at bounding box center [944, 114] width 237 height 29
type input "UNIVERSAL MUSIC PUBLISHING"
click at [1078, 114] on img "submit" at bounding box center [1078, 114] width 14 height 14
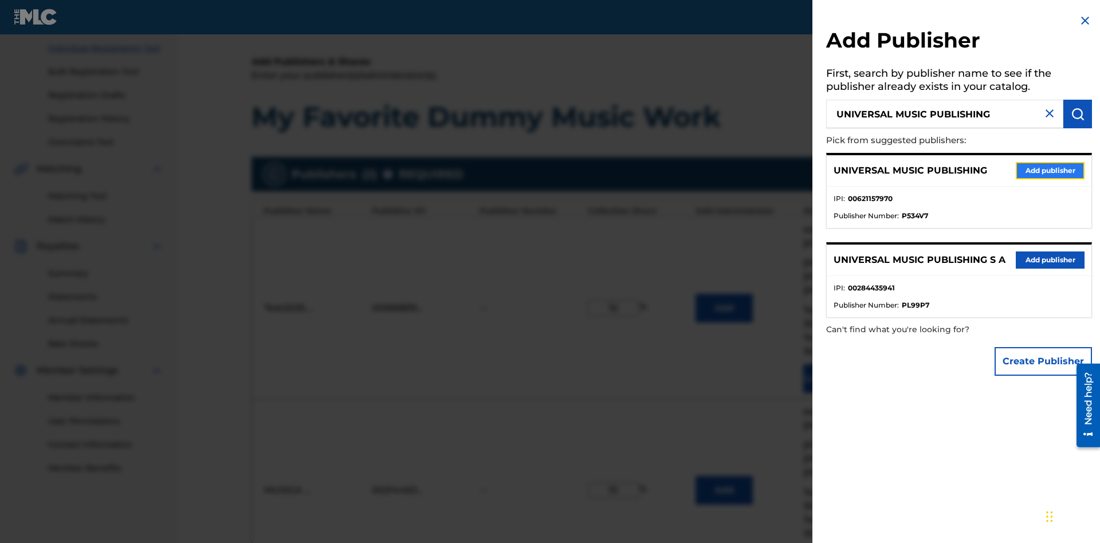
click at [1050, 170] on button "Add publisher" at bounding box center [1050, 170] width 69 height 17
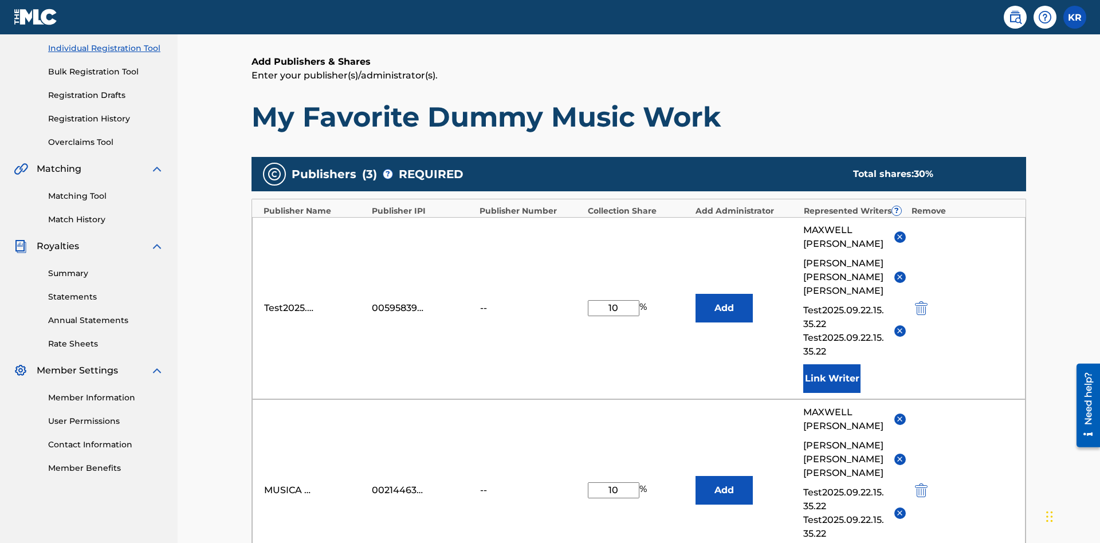
type input "10"
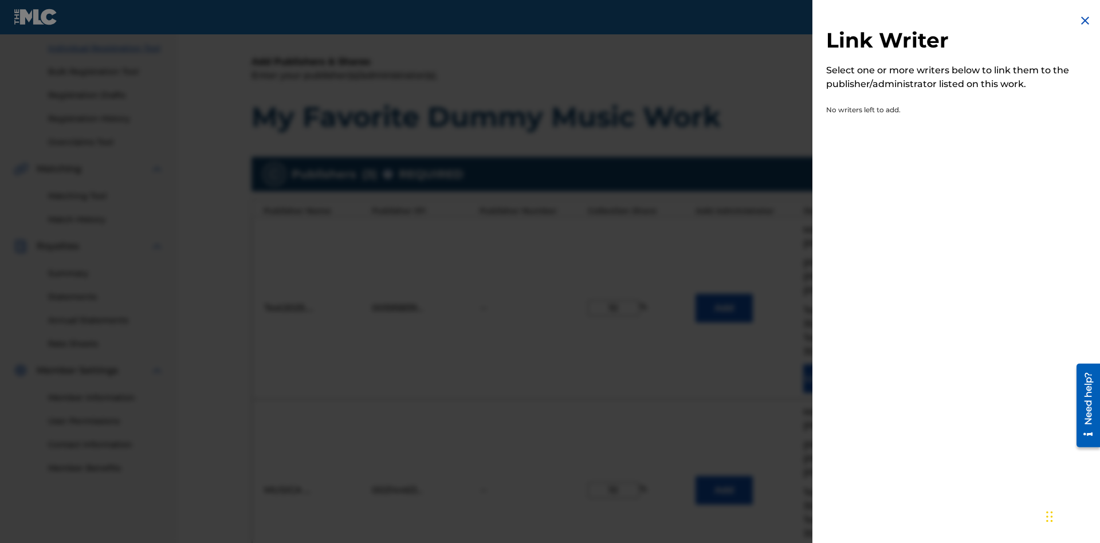
click at [1085, 21] on img at bounding box center [1085, 21] width 14 height 14
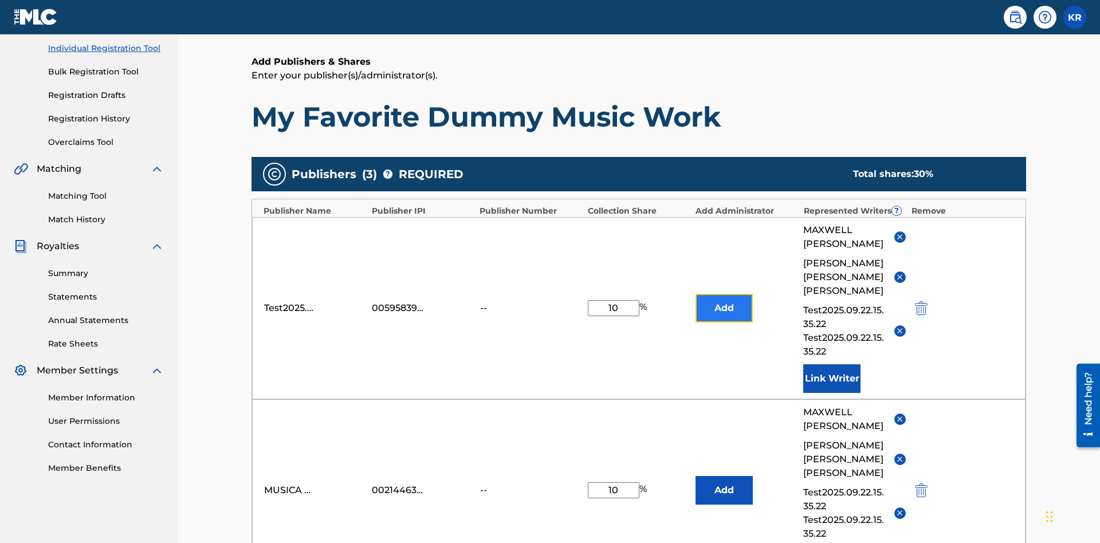
click at [724, 294] on button "Add" at bounding box center [724, 308] width 57 height 29
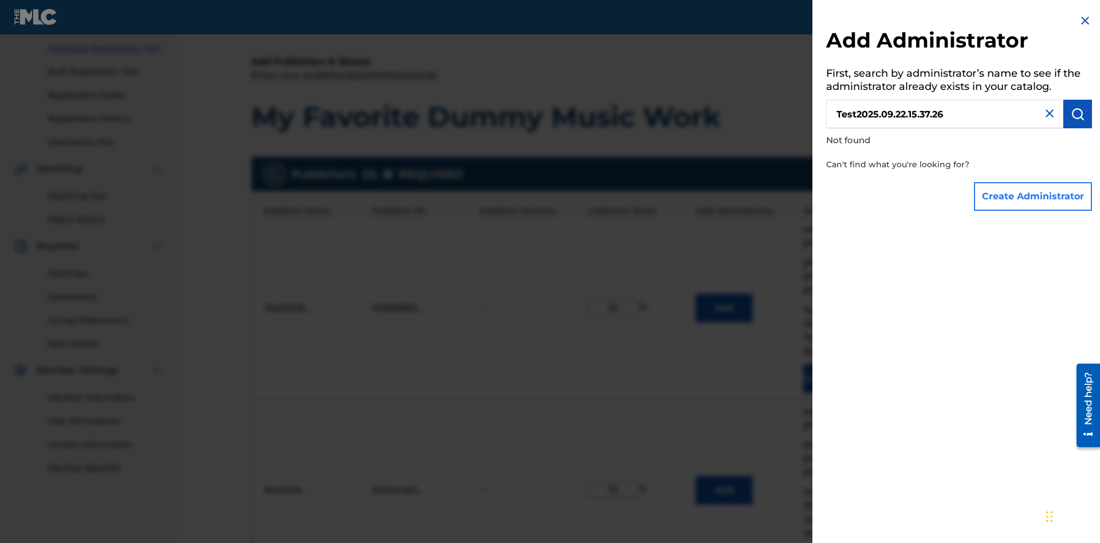
click at [1034, 196] on button "Create Administrator" at bounding box center [1033, 196] width 118 height 29
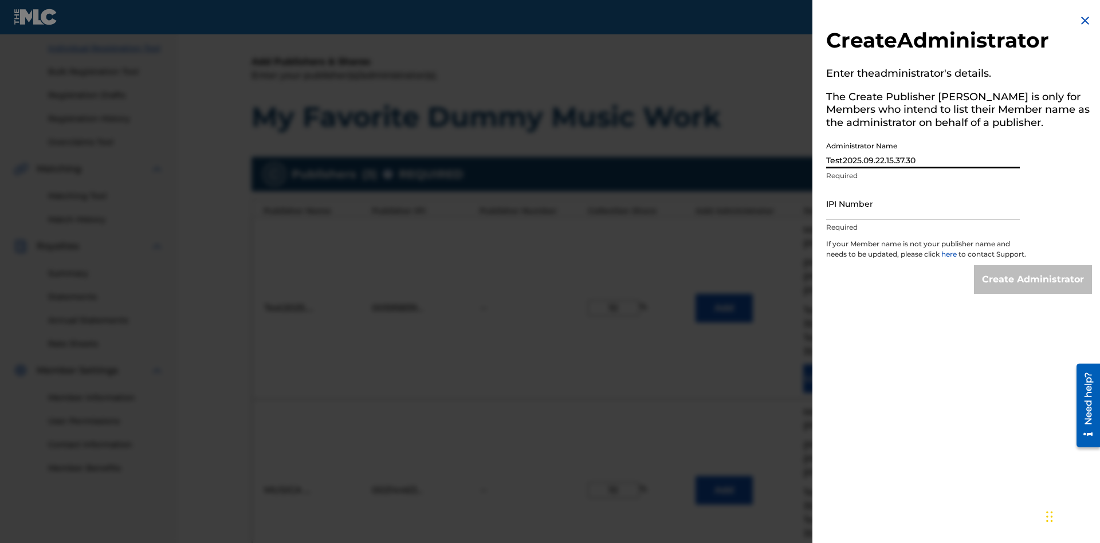
click at [923, 203] on input "IPI Number" at bounding box center [923, 203] width 194 height 33
click at [1034, 290] on input "Create Administrator" at bounding box center [1033, 279] width 118 height 29
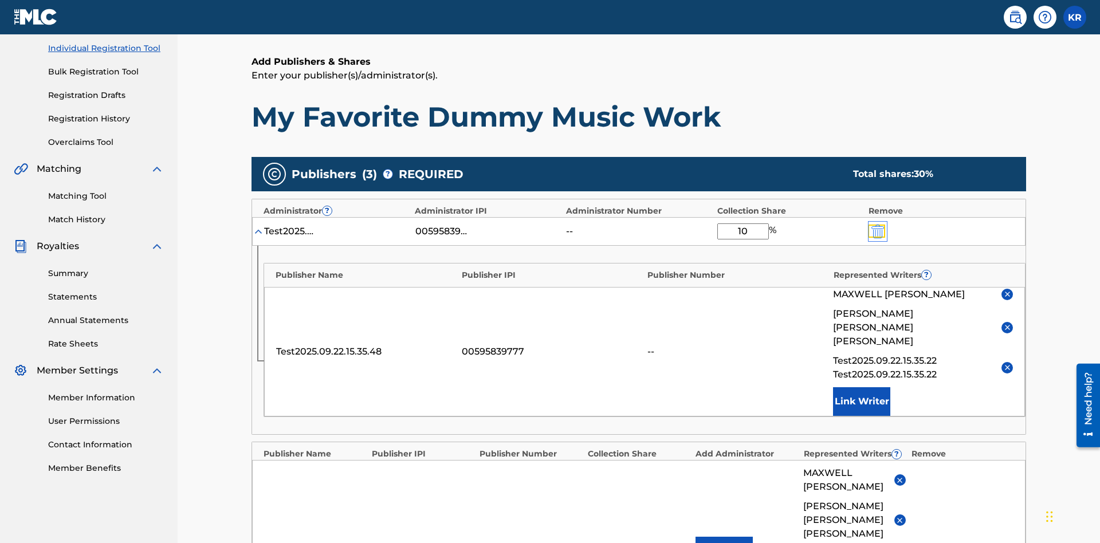
click at [877, 225] on img "submit" at bounding box center [878, 232] width 13 height 14
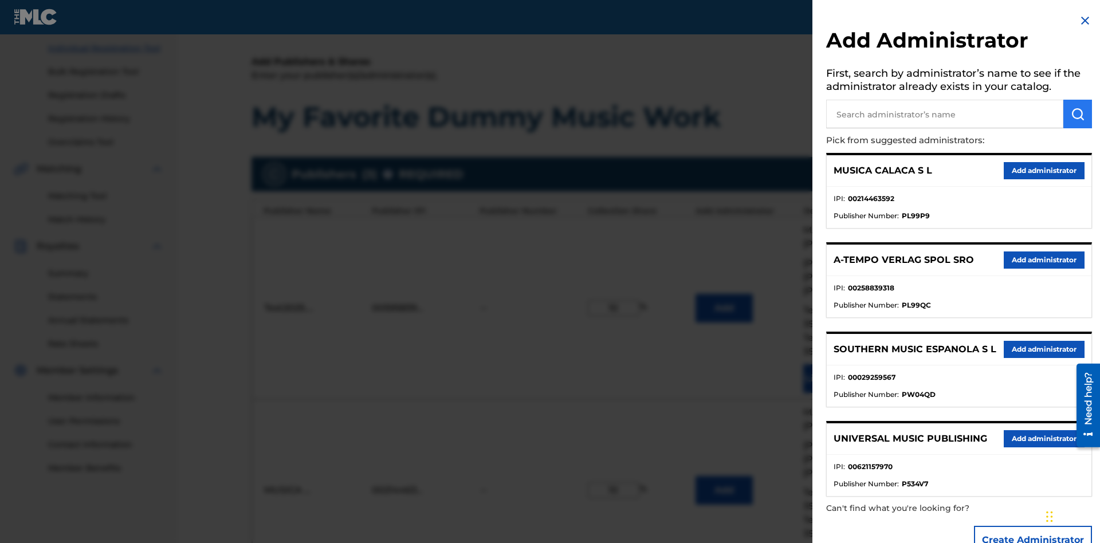
click at [945, 114] on input "text" at bounding box center [944, 114] width 237 height 29
click at [1078, 114] on img "submit" at bounding box center [1078, 114] width 14 height 14
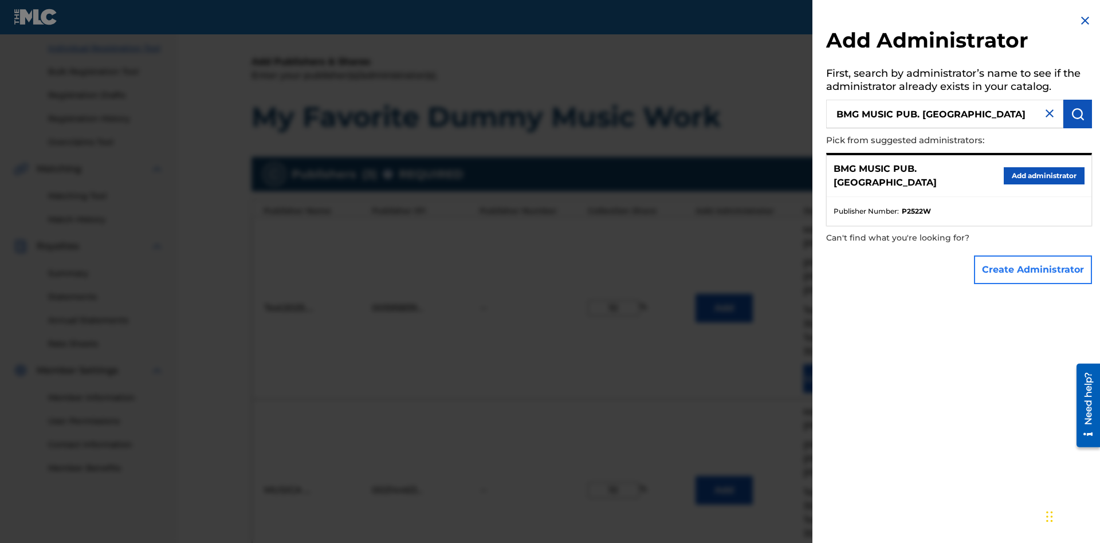
click at [1034, 269] on button "Create Administrator" at bounding box center [1033, 270] width 118 height 29
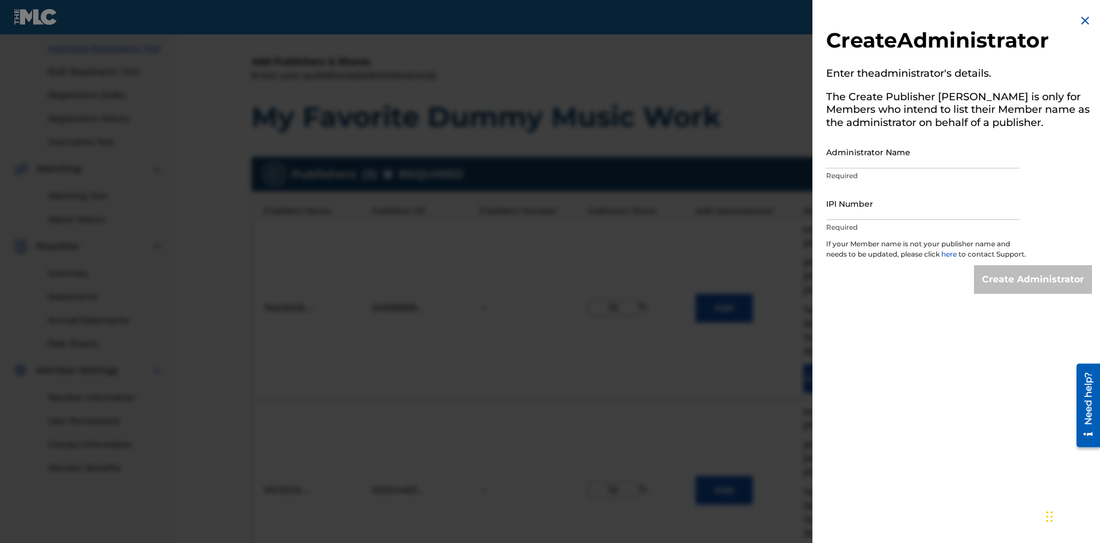
click at [923, 152] on input "Administrator Name" at bounding box center [923, 152] width 194 height 33
click at [923, 203] on input "IPI Number" at bounding box center [923, 203] width 194 height 33
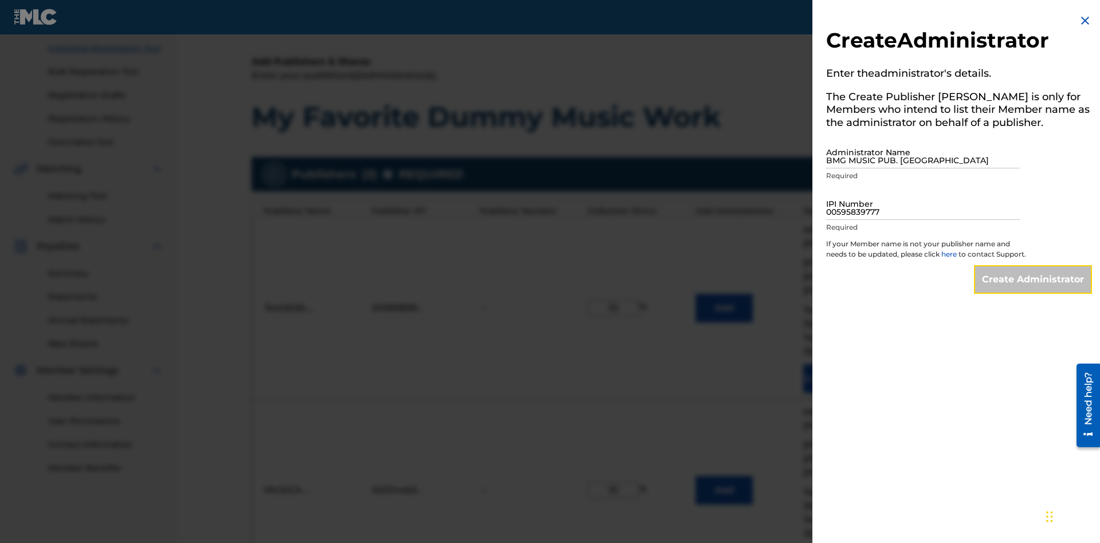
click at [1034, 290] on input "Create Administrator" at bounding box center [1033, 279] width 118 height 29
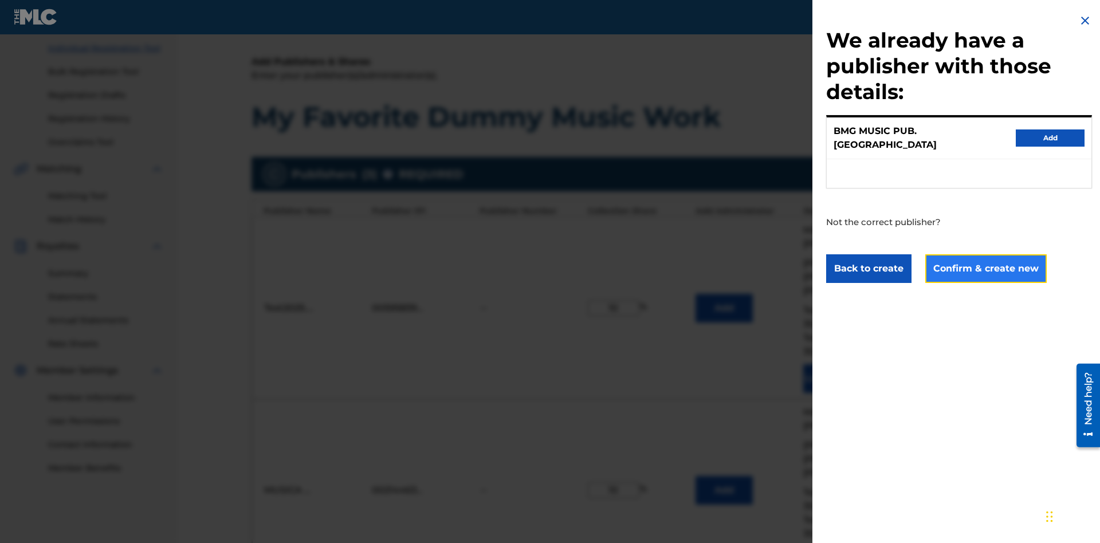
click at [985, 258] on button "Confirm & create new" at bounding box center [985, 268] width 121 height 29
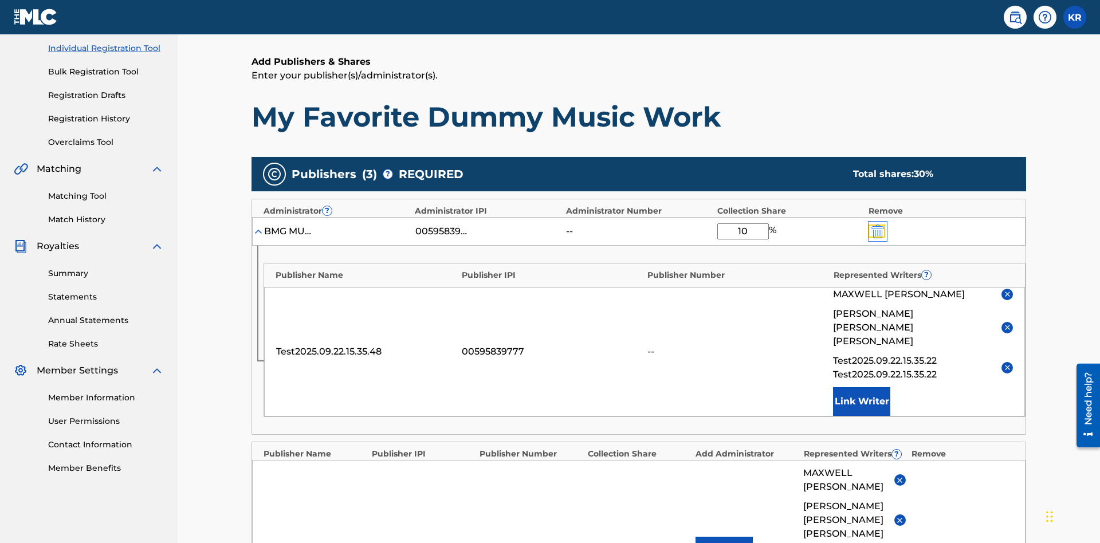
click at [877, 225] on img "submit" at bounding box center [878, 232] width 13 height 14
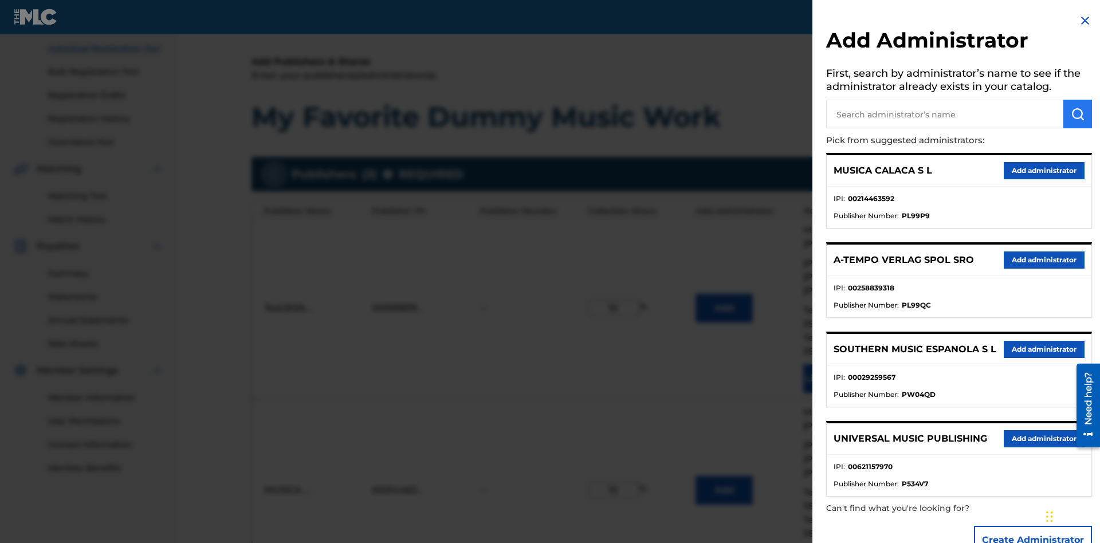
click at [945, 114] on input "text" at bounding box center [944, 114] width 237 height 29
type input "Test2025.09.22.15.38.10"
click at [1078, 114] on img "submit" at bounding box center [1078, 114] width 14 height 14
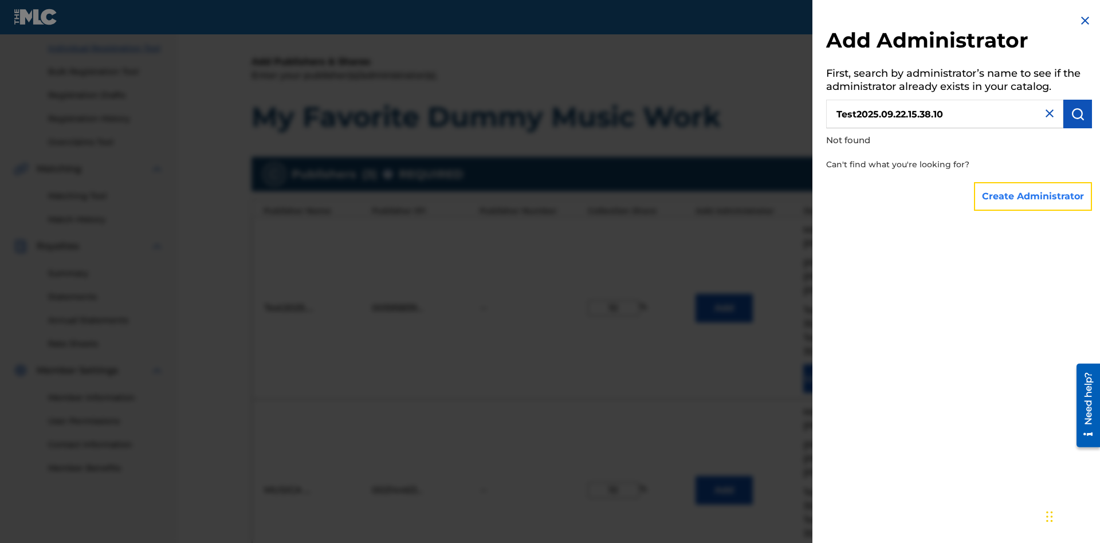
click at [1034, 196] on button "Create Administrator" at bounding box center [1033, 196] width 118 height 29
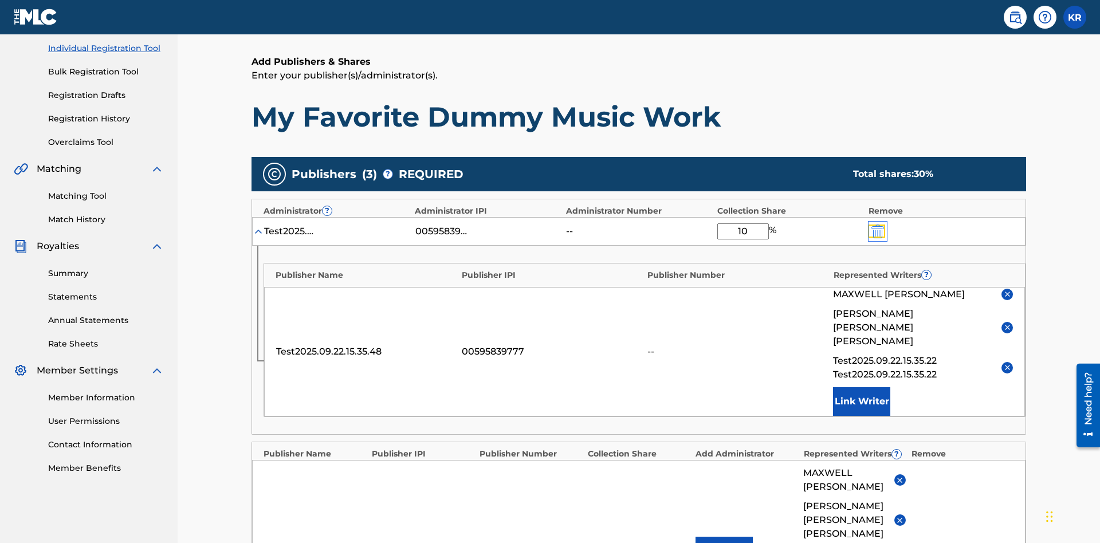
click at [877, 225] on img "submit" at bounding box center [878, 232] width 13 height 14
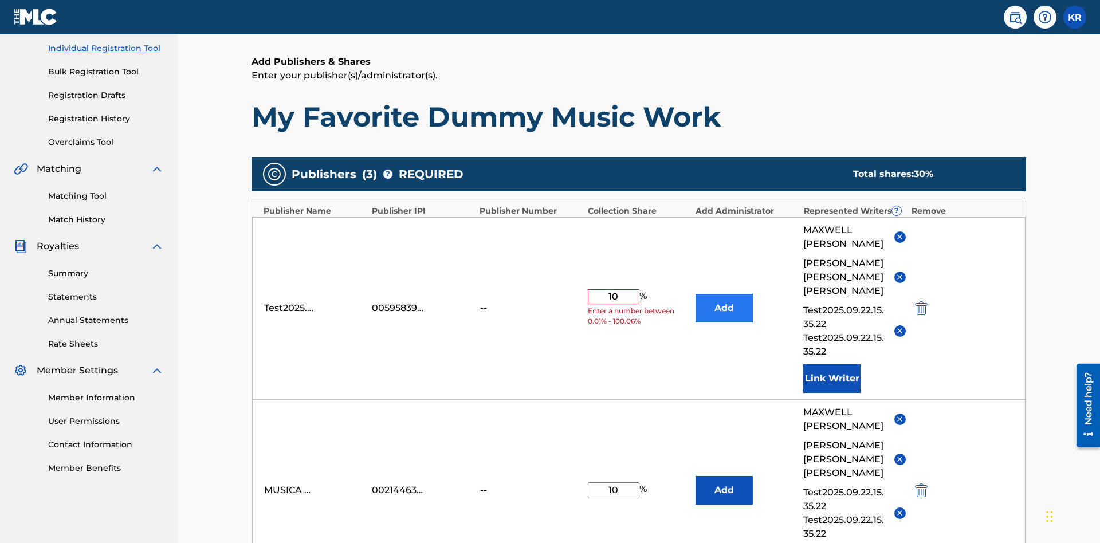
type input "10"
click at [724, 294] on button "Add" at bounding box center [724, 308] width 57 height 29
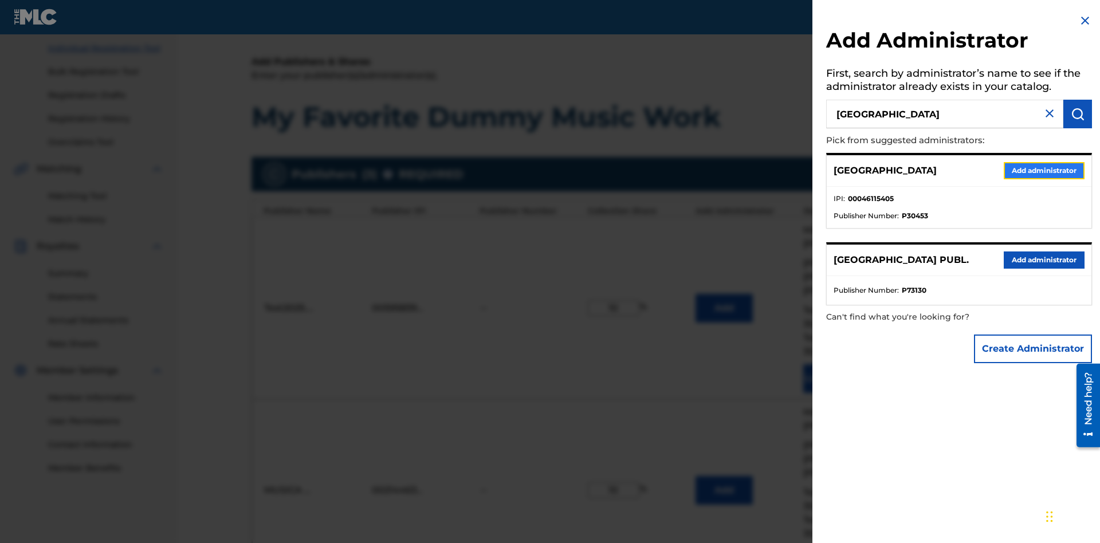
click at [1043, 170] on button "Add administrator" at bounding box center [1044, 170] width 81 height 17
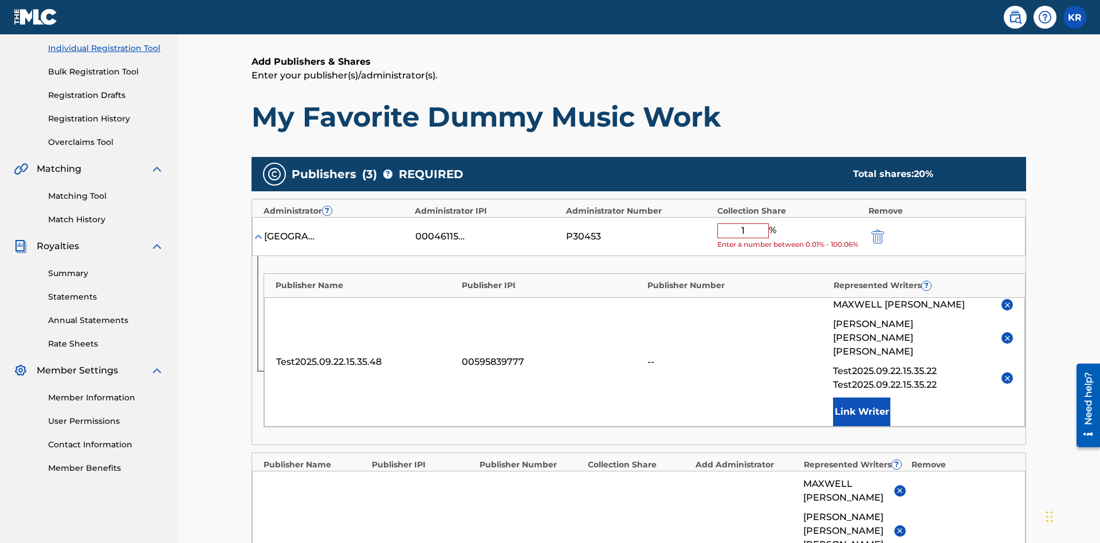
type input "10"
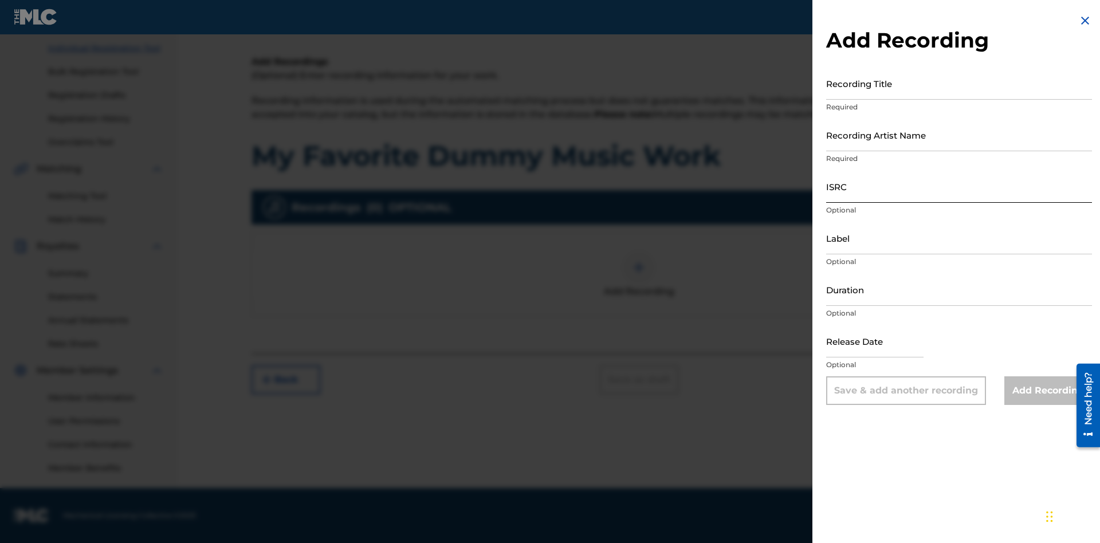
click at [959, 83] on input "Recording Title" at bounding box center [959, 83] width 266 height 33
type input "Best Song Ever"
click at [959, 135] on input "Recording Artist Name" at bounding box center [959, 135] width 266 height 33
type input "[PERSON_NAME]"
click at [959, 186] on input "ISRC" at bounding box center [959, 186] width 266 height 33
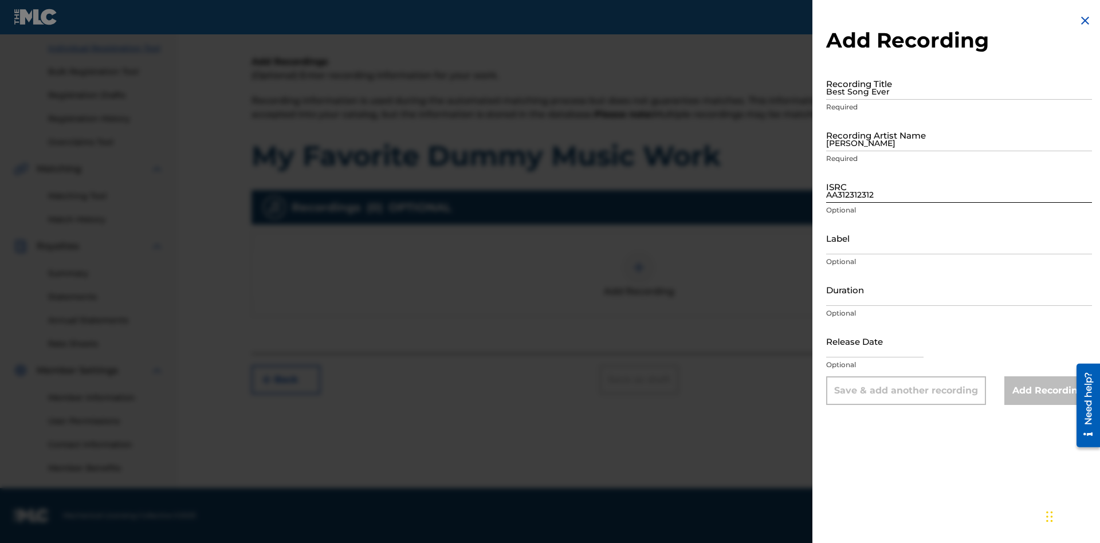
type input "AA3123123123"
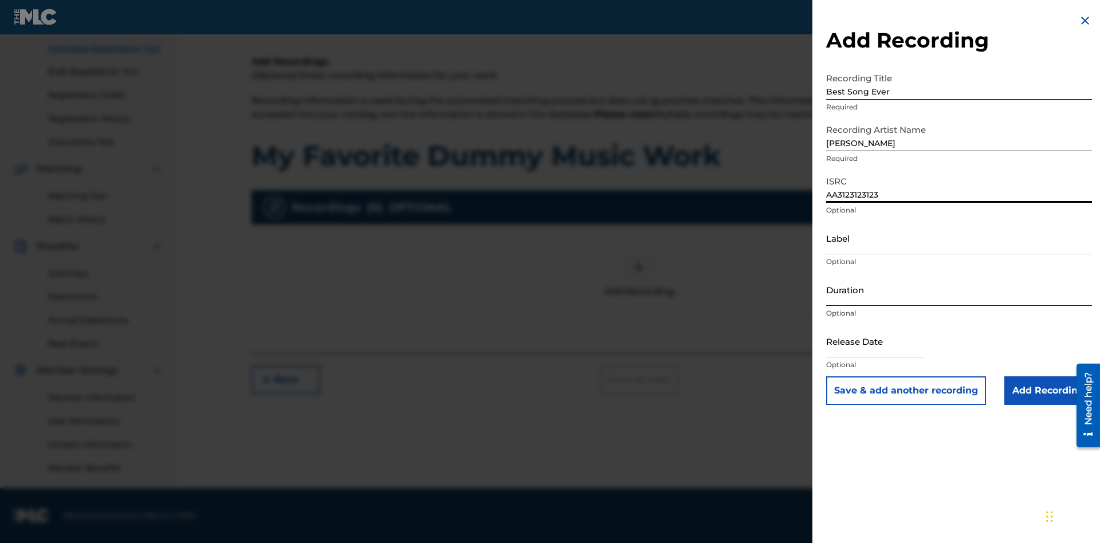
click at [959, 238] on input "Label" at bounding box center [959, 238] width 266 height 33
click at [959, 289] on input "Duration" at bounding box center [959, 289] width 266 height 33
click at [959, 289] on input "1" at bounding box center [959, 289] width 266 height 33
click at [884, 342] on input "text" at bounding box center [874, 341] width 97 height 33
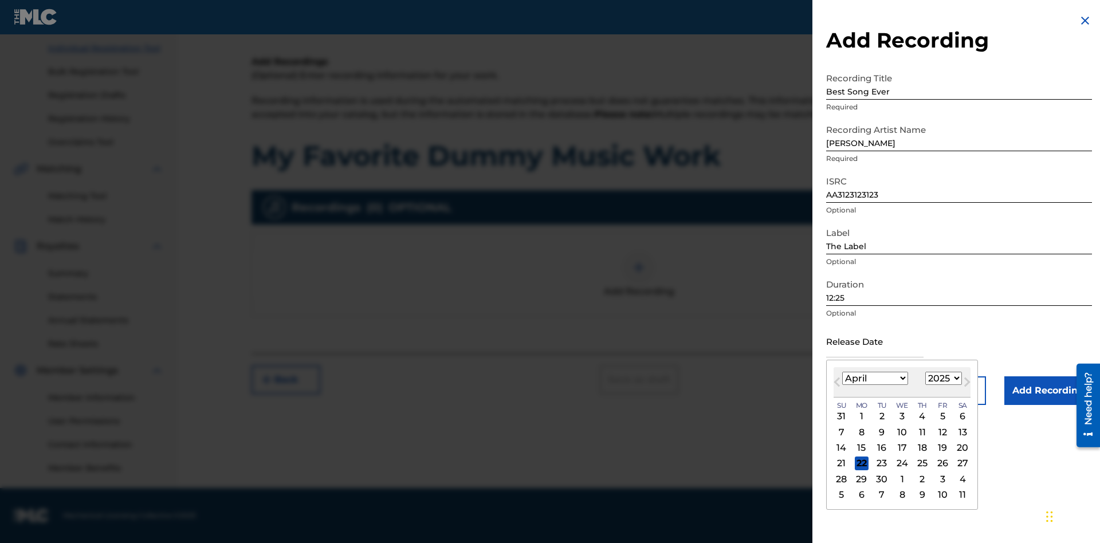
click at [942, 379] on select "1900 1901 1902 1903 1904 1905 1906 1907 1908 1909 1910 1911 1912 1913 1914 1915…" at bounding box center [943, 378] width 37 height 13
click at [1048, 391] on input "Add Recording" at bounding box center [1049, 390] width 88 height 29
click at [639, 285] on div at bounding box center [639, 267] width 34 height 34
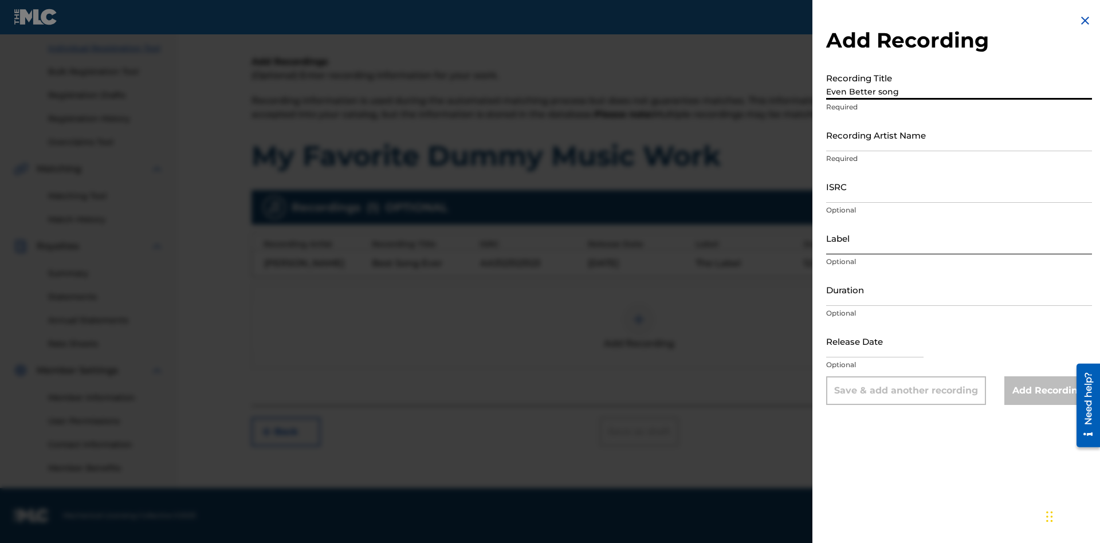
type input "Even Better song"
click at [959, 135] on input "Recording Artist Name" at bounding box center [959, 135] width 266 height 33
type input "[PERSON_NAME]"
click at [959, 186] on input "ISRC" at bounding box center [959, 186] width 266 height 33
type input "AA3123123123"
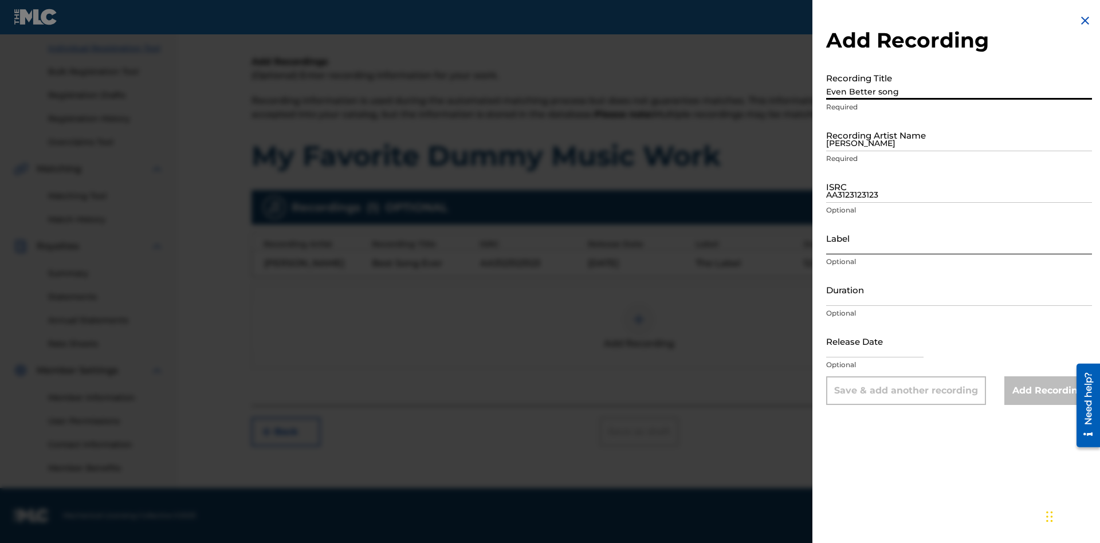
click at [959, 238] on input "Label" at bounding box center [959, 238] width 266 height 33
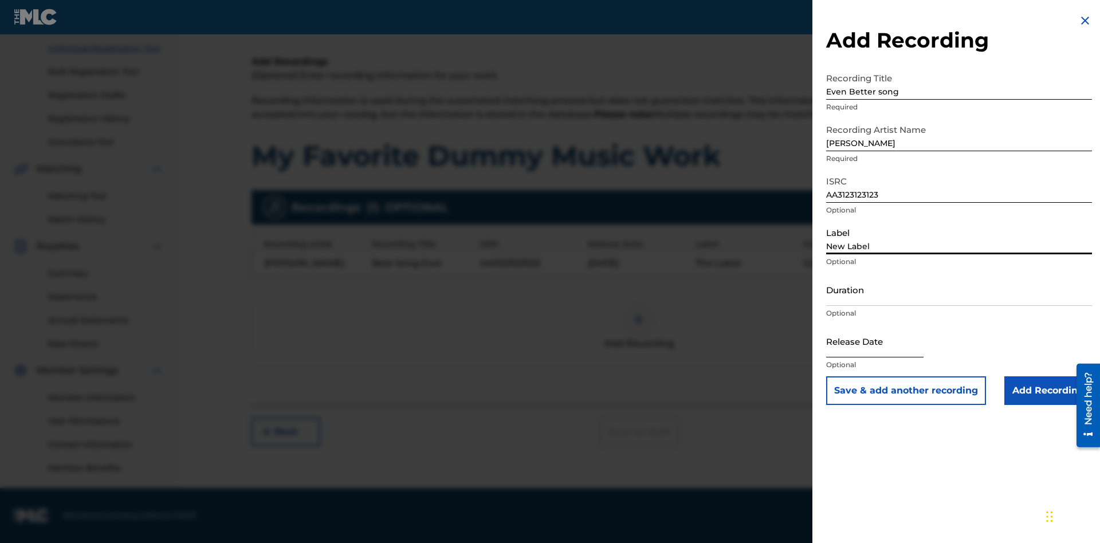
click at [959, 289] on input "Duration" at bounding box center [959, 289] width 266 height 33
click at [959, 289] on input "1" at bounding box center [959, 289] width 266 height 33
click at [884, 342] on input "text" at bounding box center [874, 341] width 97 height 33
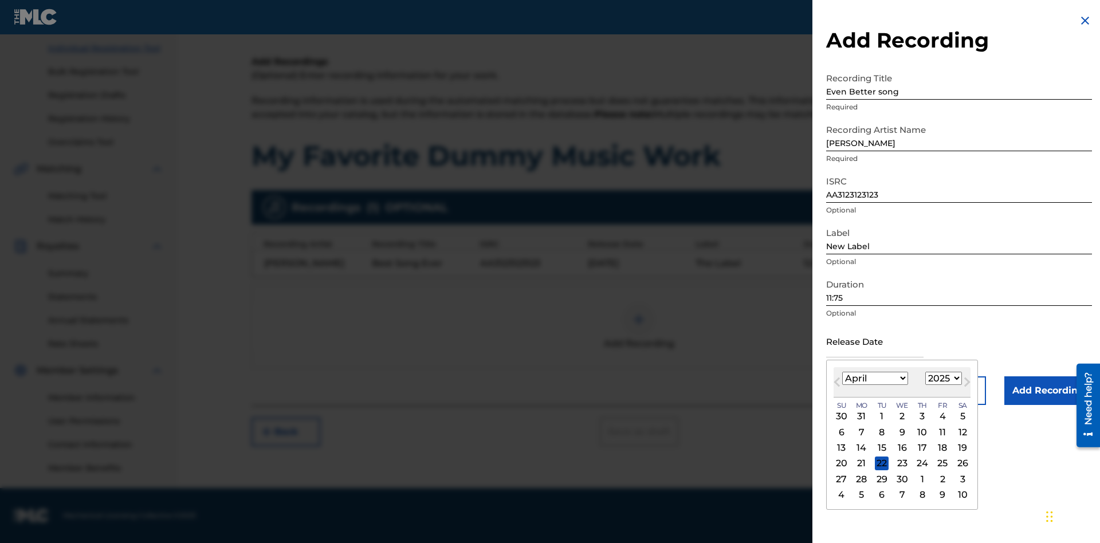
click at [942, 379] on select "1900 1901 1902 1903 1904 1905 1906 1907 1908 1909 1910 1911 1912 1913 1914 1915…" at bounding box center [943, 378] width 37 height 13
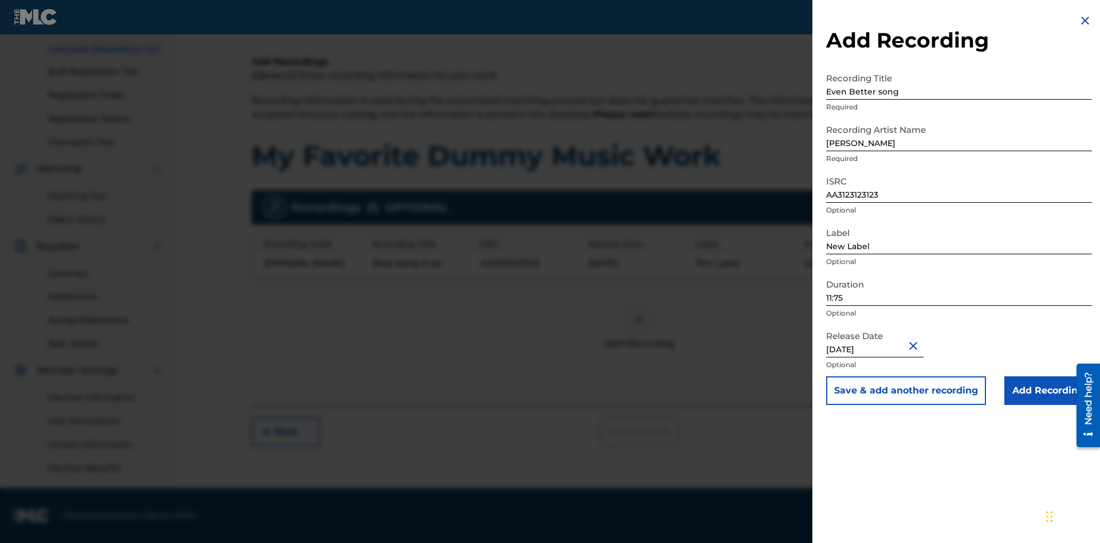
click at [1048, 391] on input "Add Recording" at bounding box center [1049, 390] width 88 height 29
click at [639, 327] on div at bounding box center [639, 320] width 34 height 34
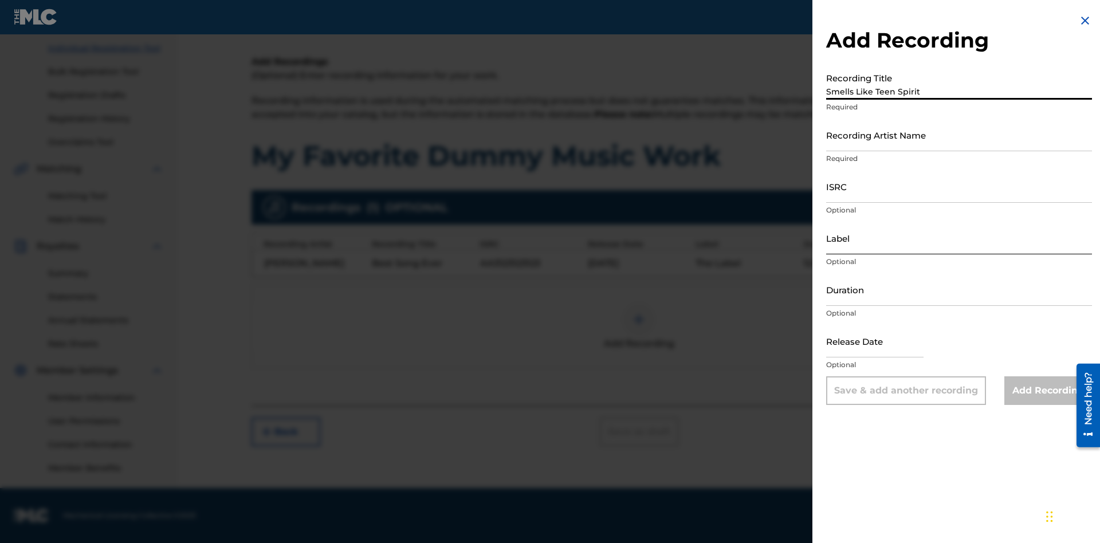
type input "Smells Like Teen Spirit"
click at [959, 135] on input "Recording Artist Name" at bounding box center [959, 135] width 266 height 33
type input "Nirvana"
click at [959, 186] on input "ISRC" at bounding box center [959, 186] width 266 height 33
type input "AA3123123123"
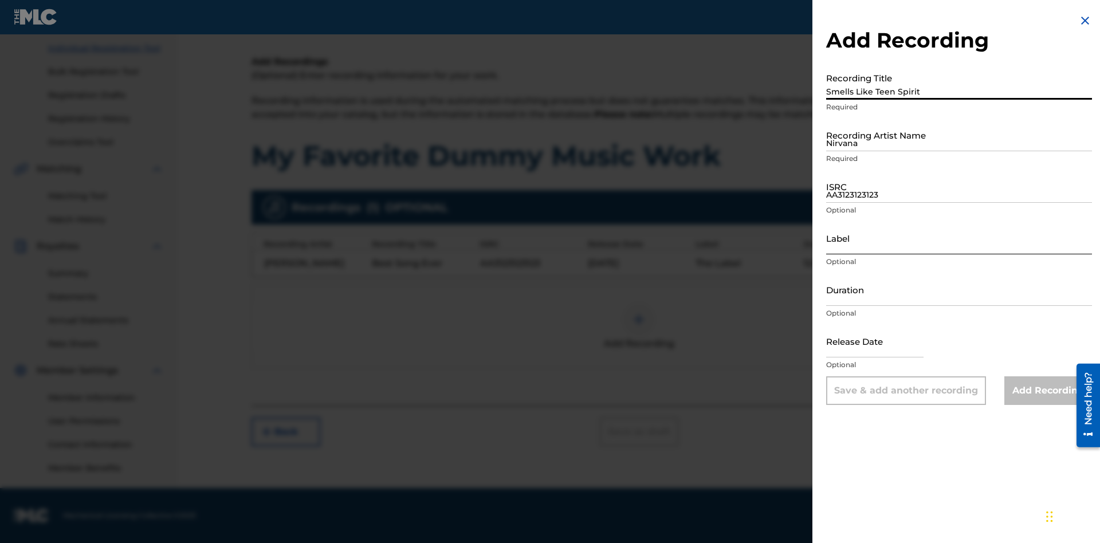
click at [959, 238] on input "Label" at bounding box center [959, 238] width 266 height 33
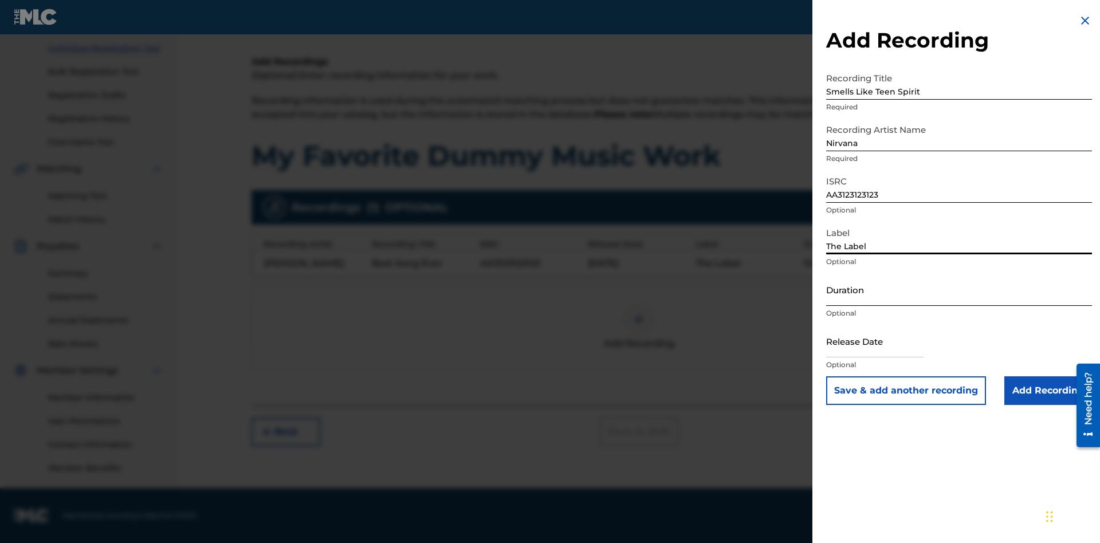
type input "The Label"
click at [959, 289] on input "Duration" at bounding box center [959, 289] width 266 height 33
type input "1"
click at [959, 289] on input "1" at bounding box center [959, 289] width 266 height 33
